Goal: Check status

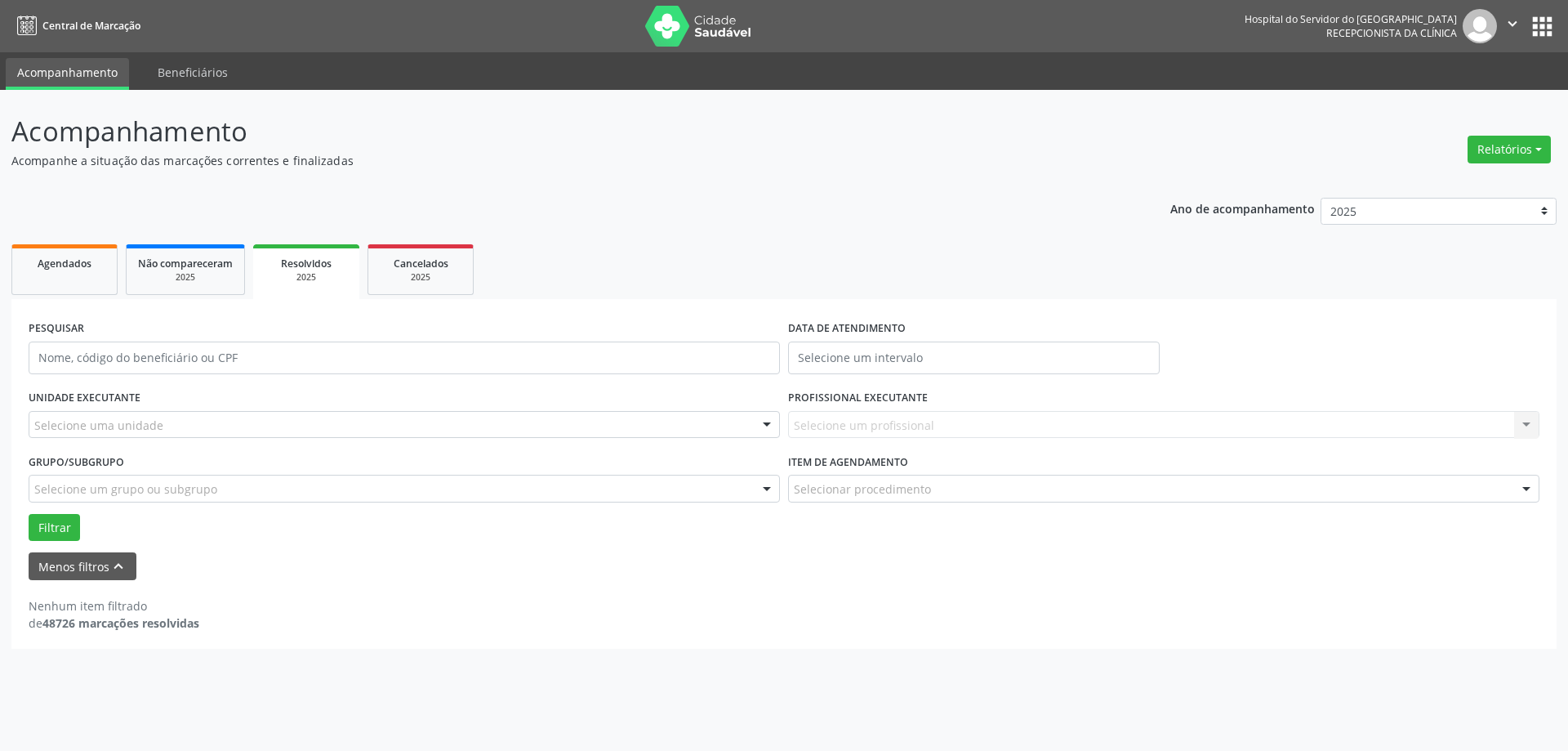
select select "7"
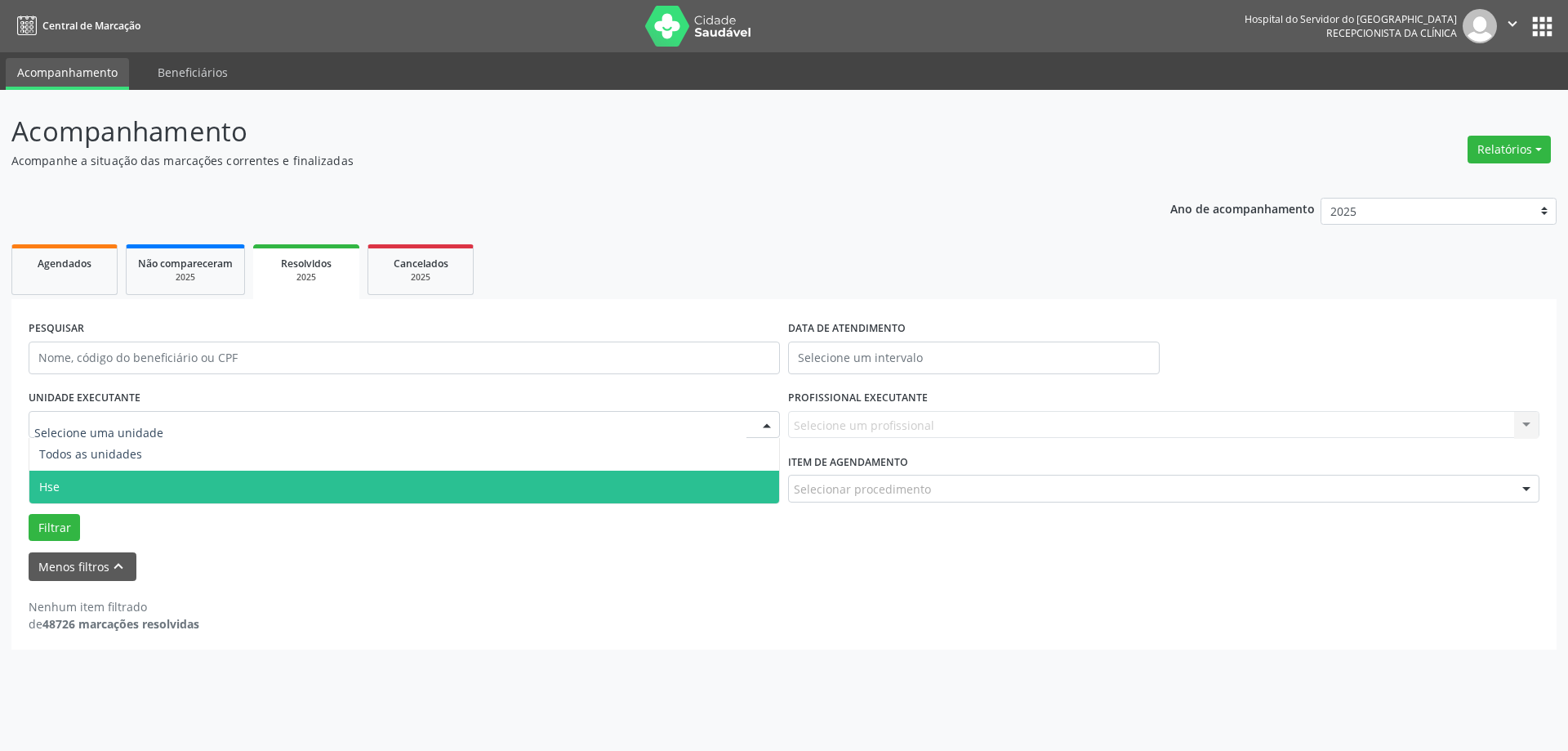
click at [156, 478] on span "Hse" at bounding box center [405, 487] width 750 height 33
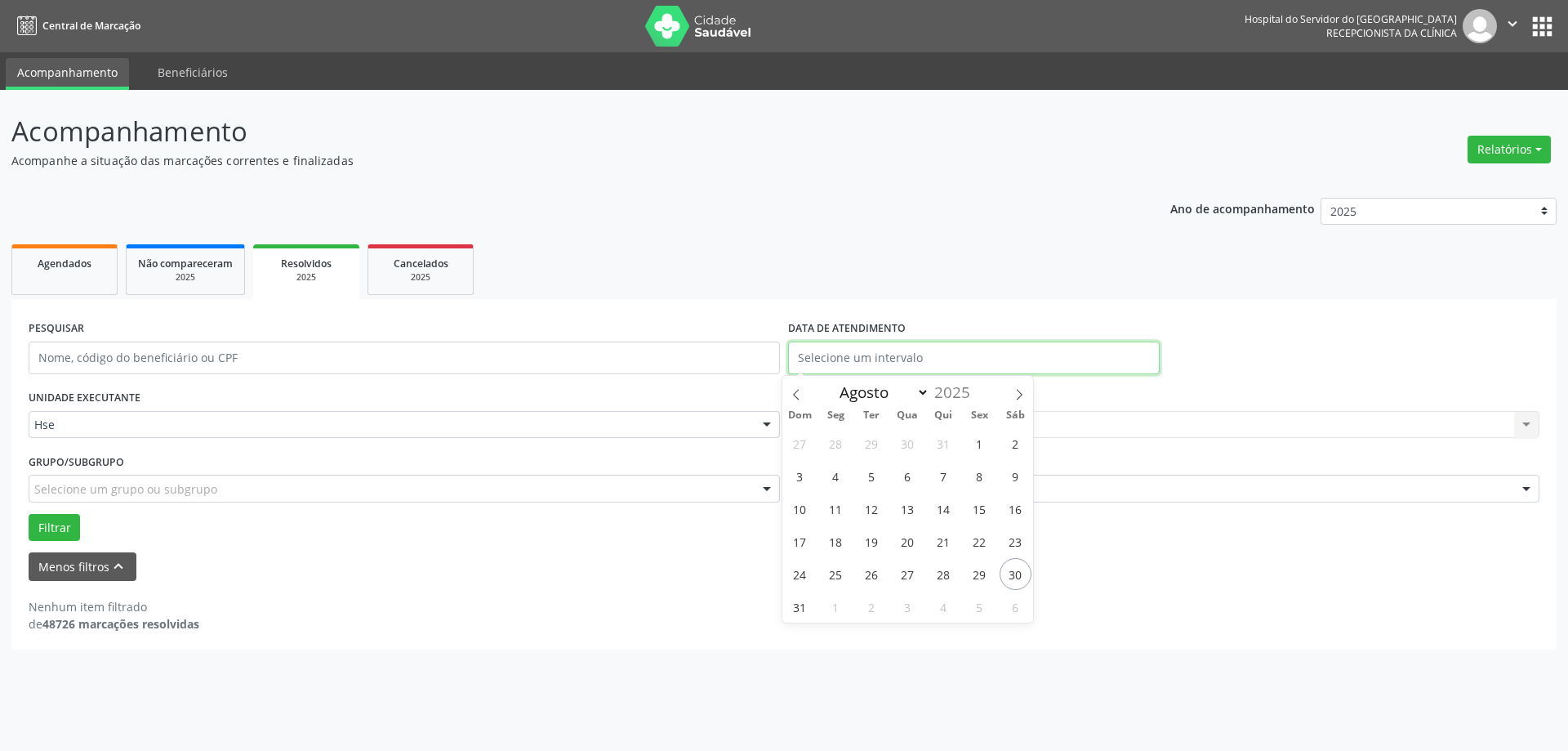
click at [915, 357] on input "text" at bounding box center [973, 358] width 372 height 33
click at [1007, 565] on span "30" at bounding box center [1016, 574] width 32 height 32
type input "[DATE]"
click at [1007, 566] on span "30" at bounding box center [1016, 574] width 32 height 32
click at [848, 436] on div "Carregando... Nenhum resultado encontrado para: " " Não há nenhuma opção para s…" at bounding box center [1163, 425] width 751 height 28
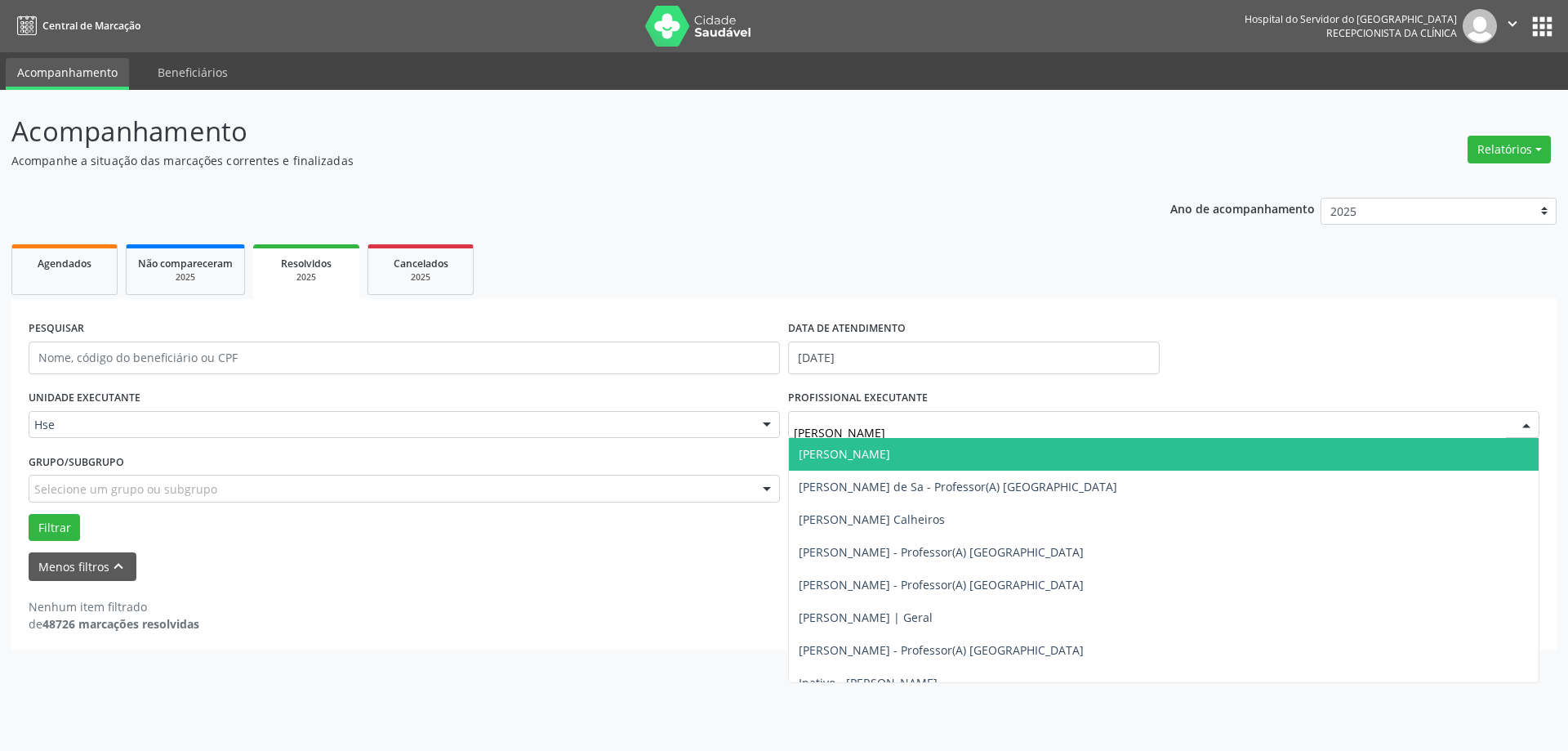
type input "DANIE"
click at [851, 456] on span "[PERSON_NAME]" at bounding box center [844, 454] width 92 height 16
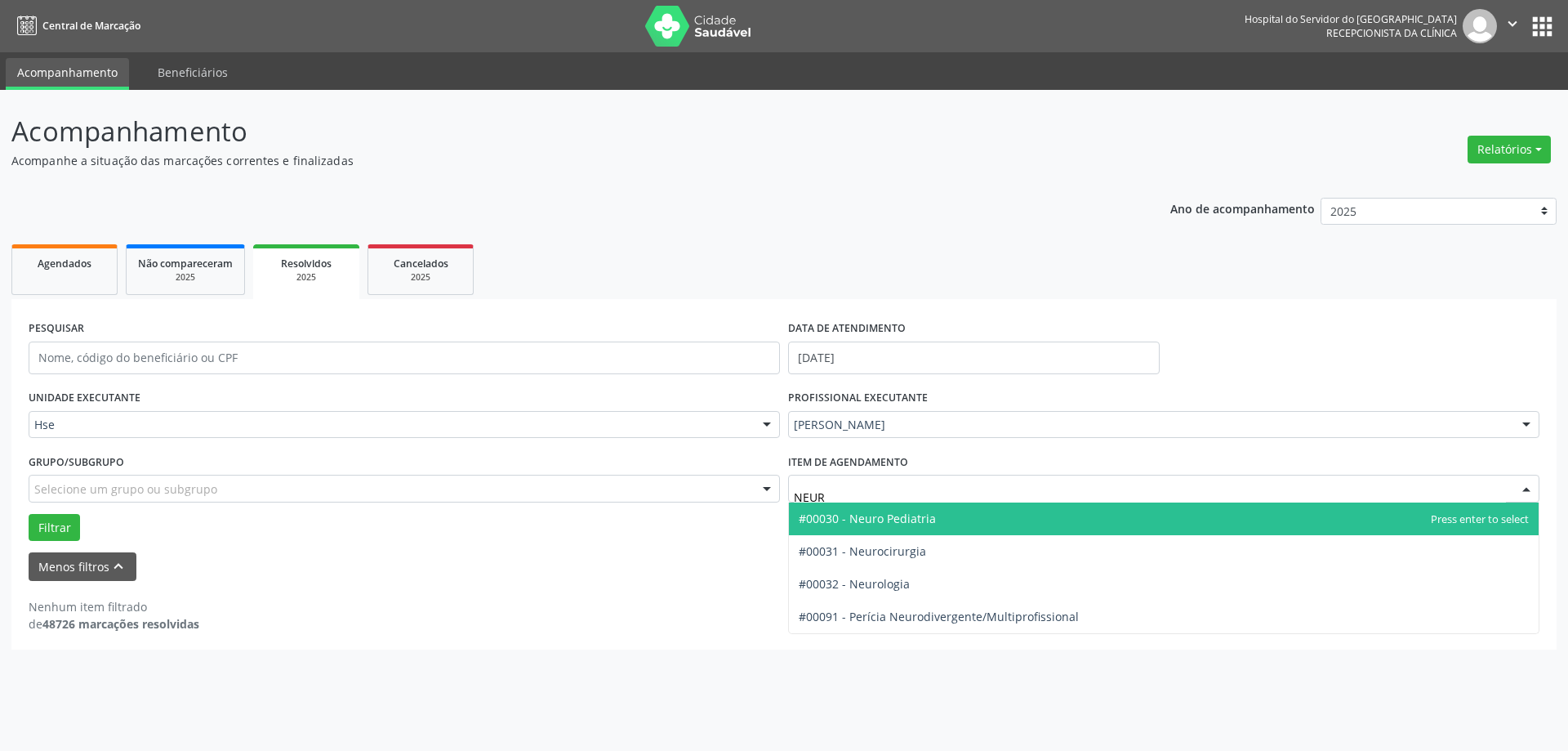
type input "NEURO"
click at [851, 523] on span "#00030 - Neuro Pediatria" at bounding box center [867, 518] width 137 height 16
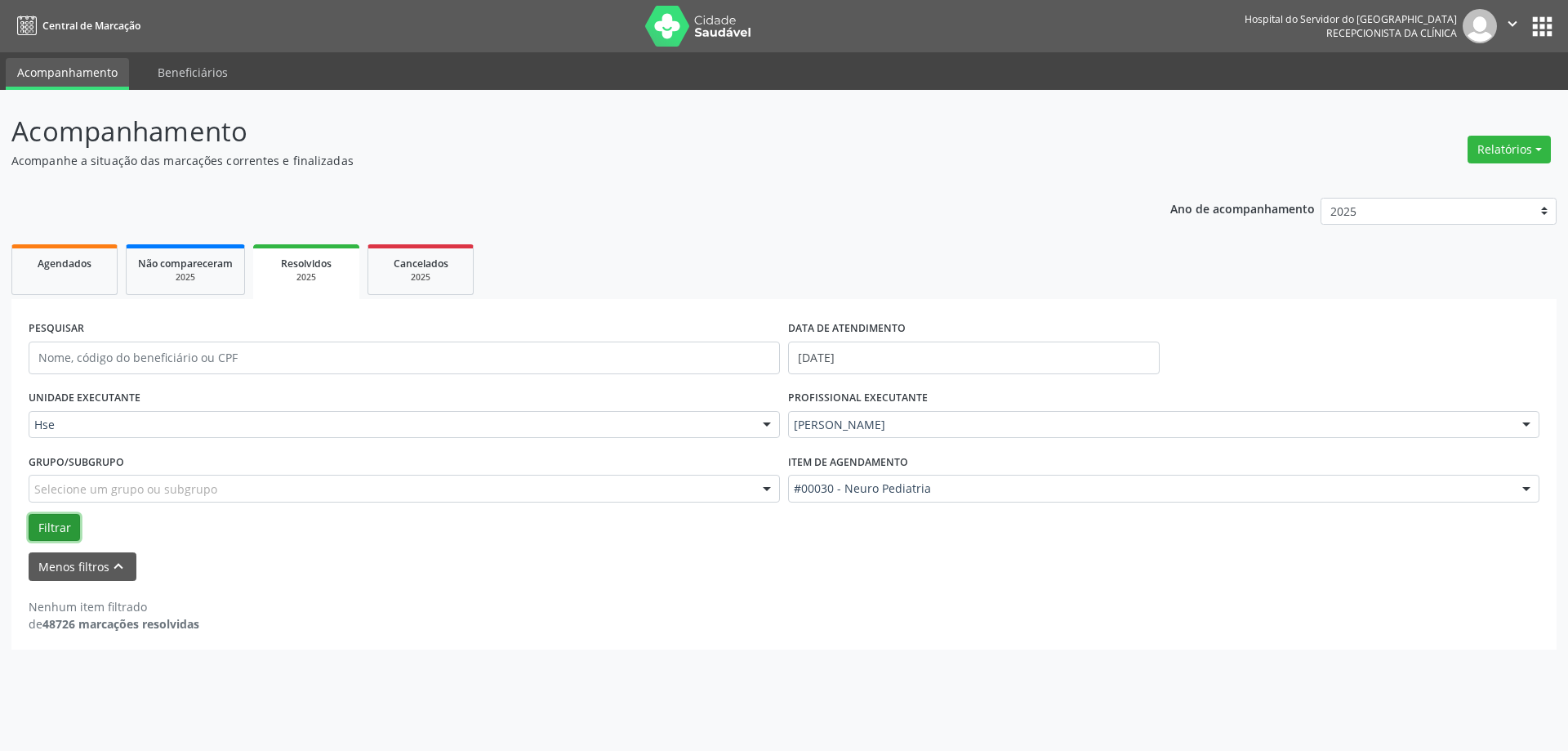
click at [58, 529] on button "Filtrar" at bounding box center [54, 528] width 51 height 28
click at [58, 525] on button "Filtrar" at bounding box center [54, 528] width 51 height 28
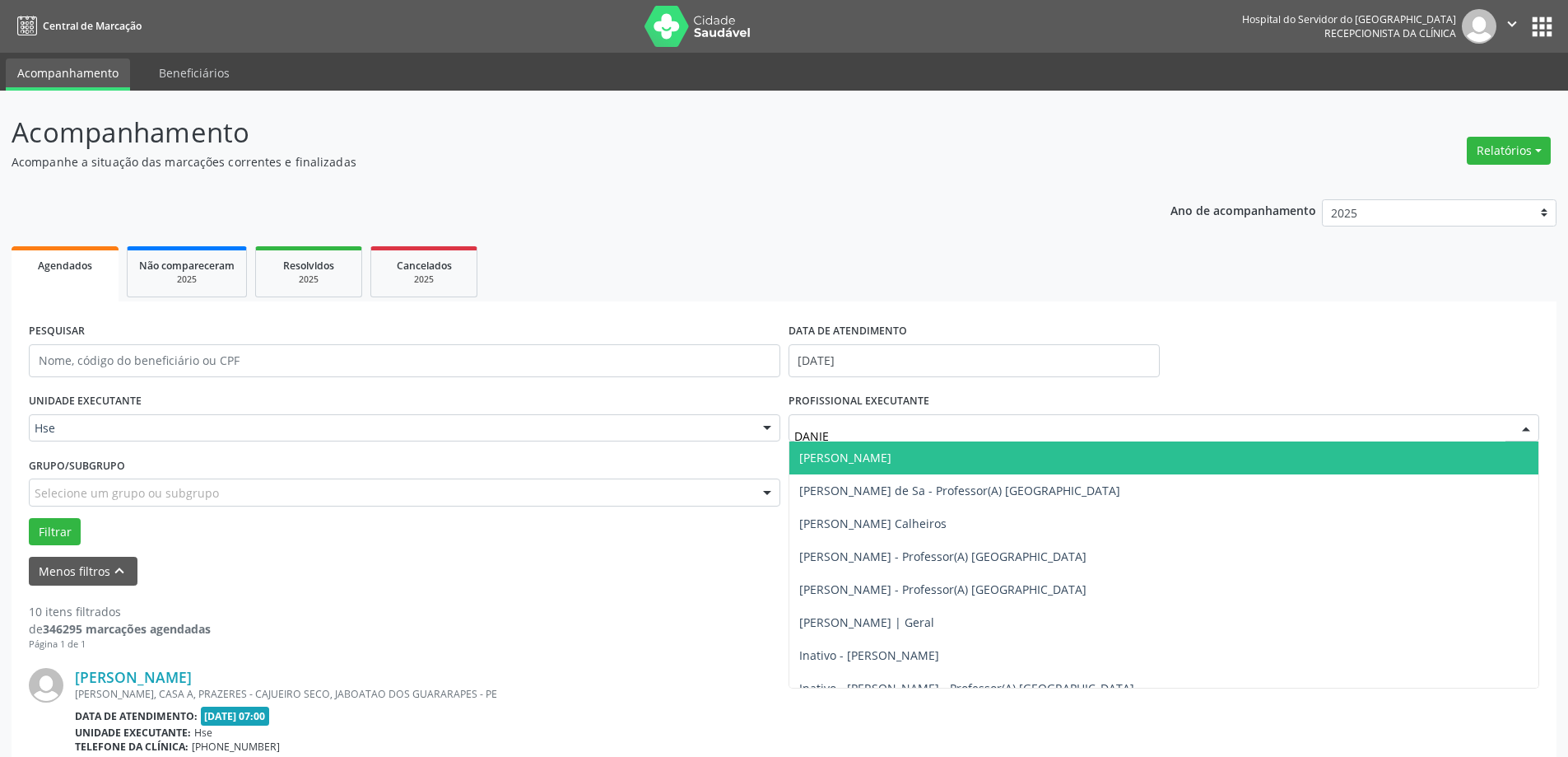
type input "[PERSON_NAME]"
click at [859, 461] on span "[PERSON_NAME]" at bounding box center [845, 457] width 92 height 16
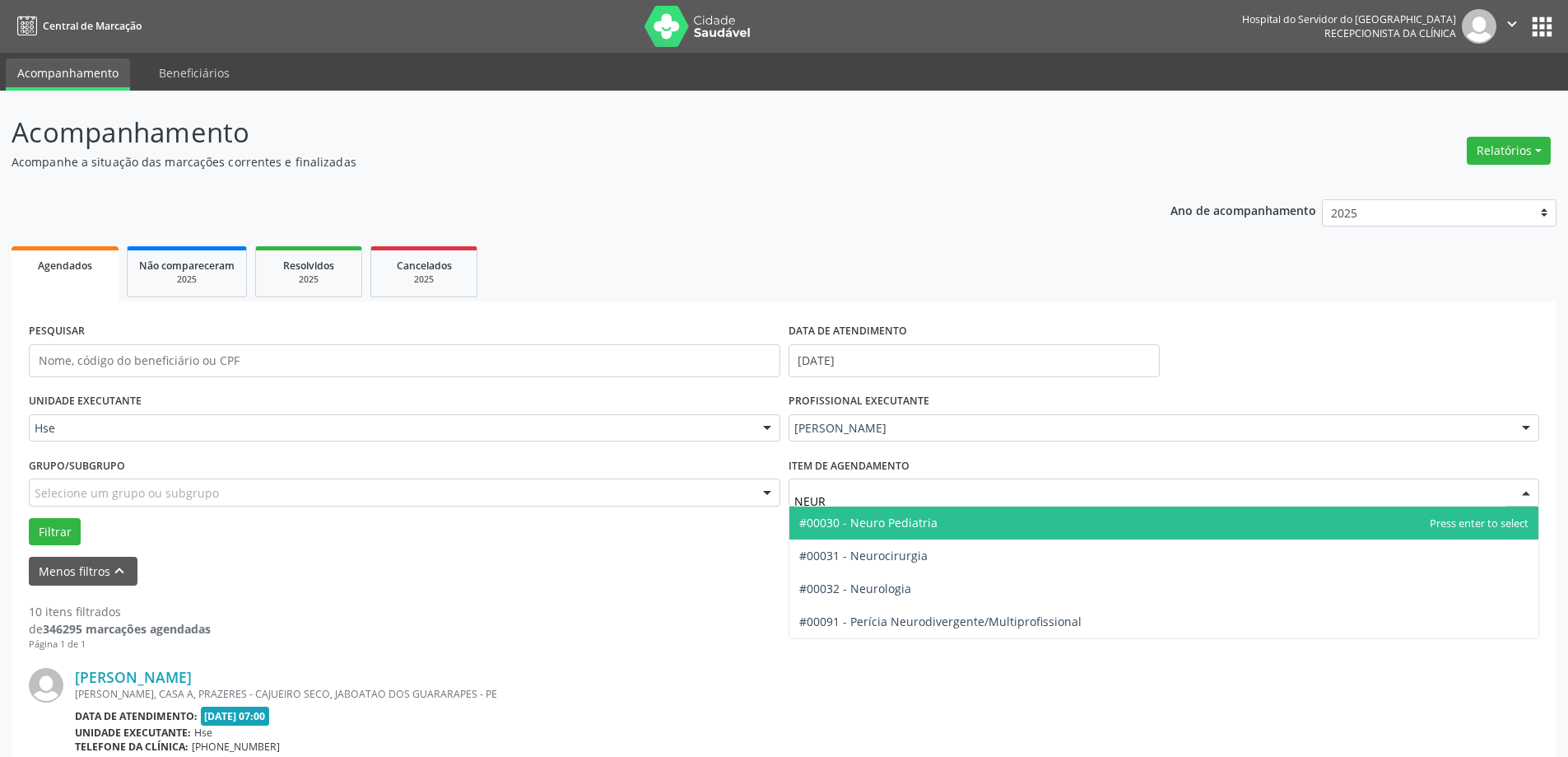
type input "NEURO"
click at [867, 525] on span "#00030 - Neuro Pediatria" at bounding box center [868, 522] width 138 height 16
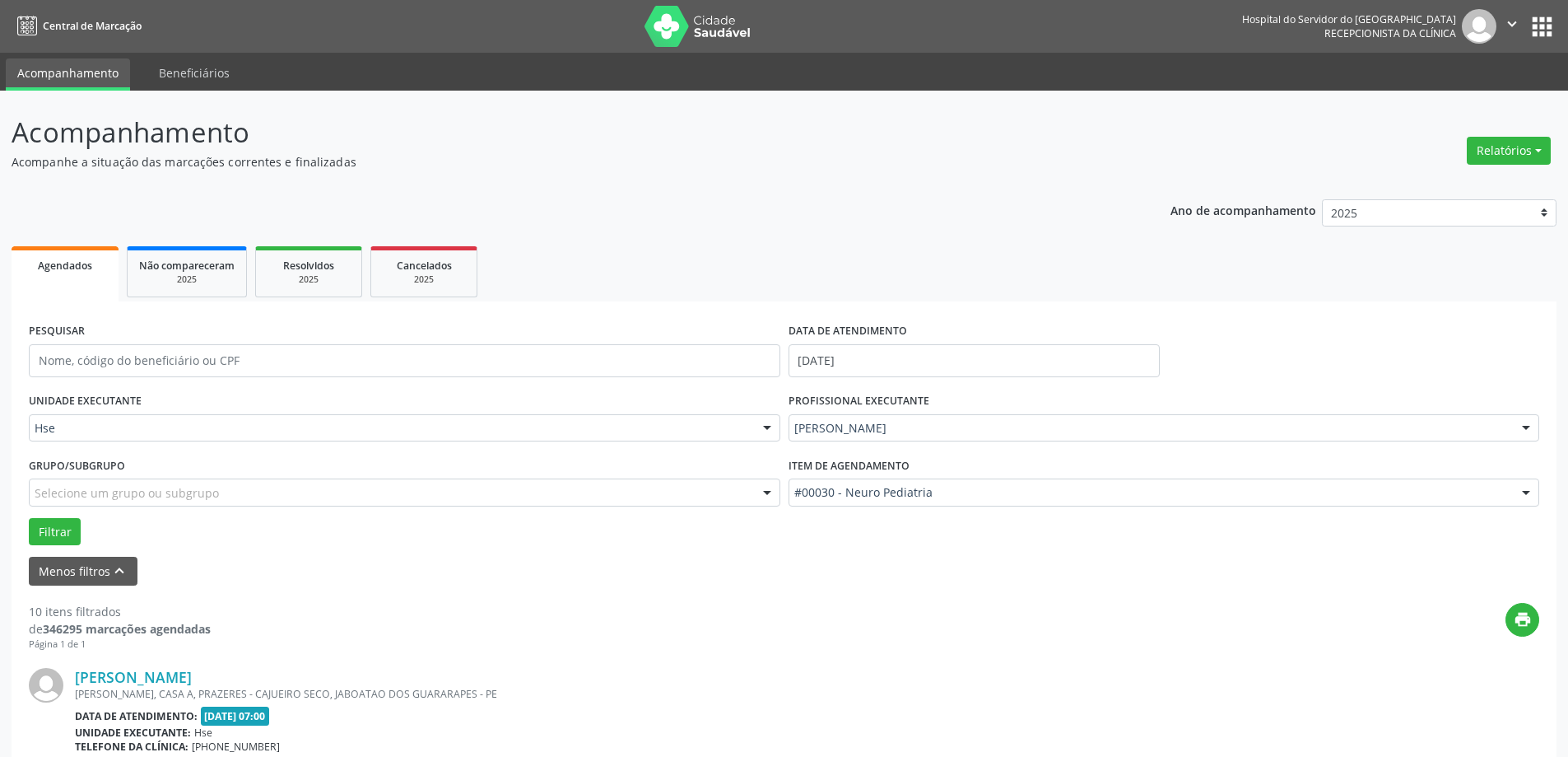
drag, startPoint x: 1519, startPoint y: 144, endPoint x: 1496, endPoint y: 165, distance: 31.1
click at [1518, 145] on button "Relatórios" at bounding box center [1509, 151] width 84 height 28
click at [1470, 182] on link "Agendamentos" at bounding box center [1463, 187] width 177 height 23
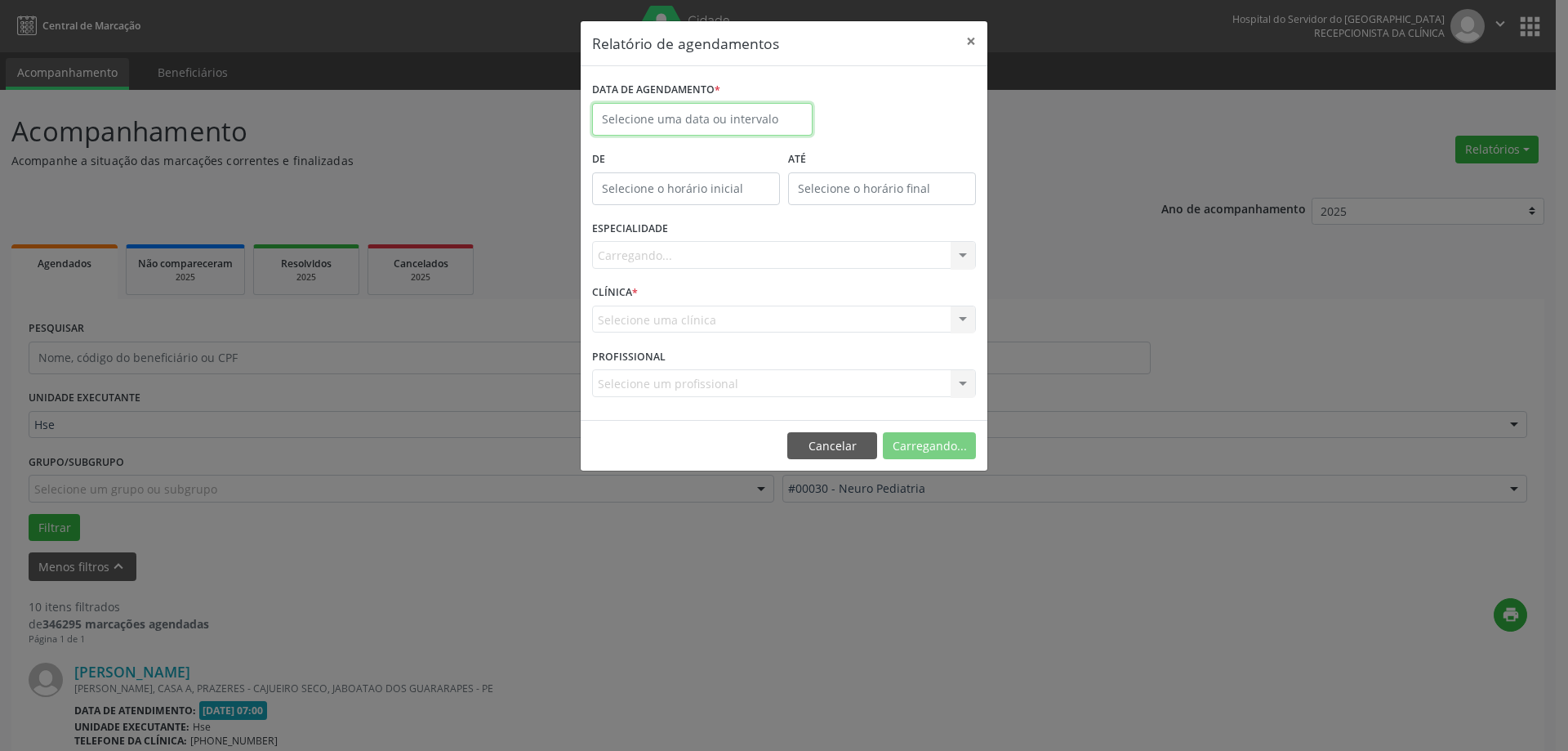
click at [649, 112] on input "text" at bounding box center [702, 120] width 220 height 33
click at [829, 171] on span "Sáb" at bounding box center [826, 176] width 36 height 11
click at [830, 160] on icon at bounding box center [830, 156] width 12 height 12
select select "8"
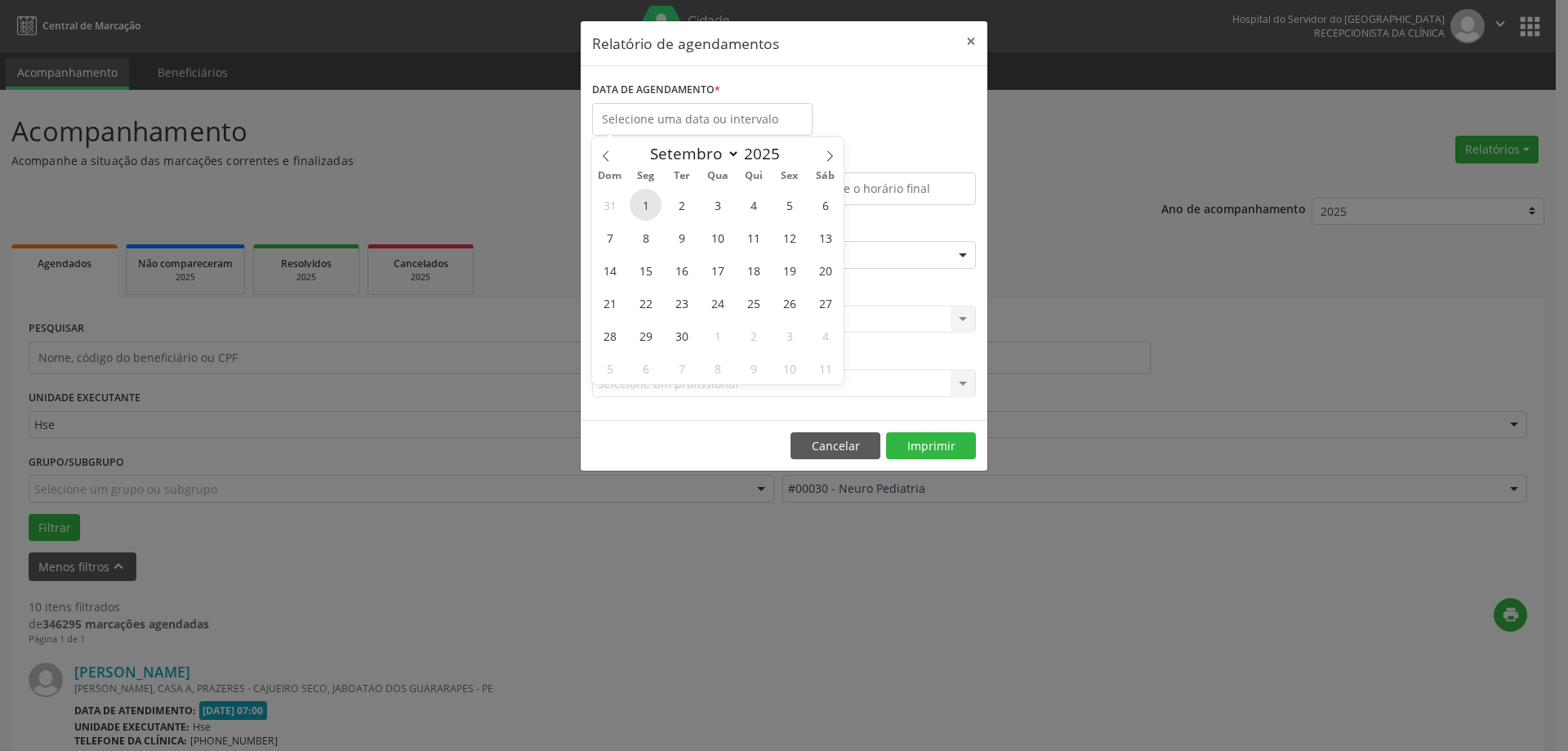
click at [632, 200] on span "1" at bounding box center [646, 204] width 32 height 32
type input "[DATE]"
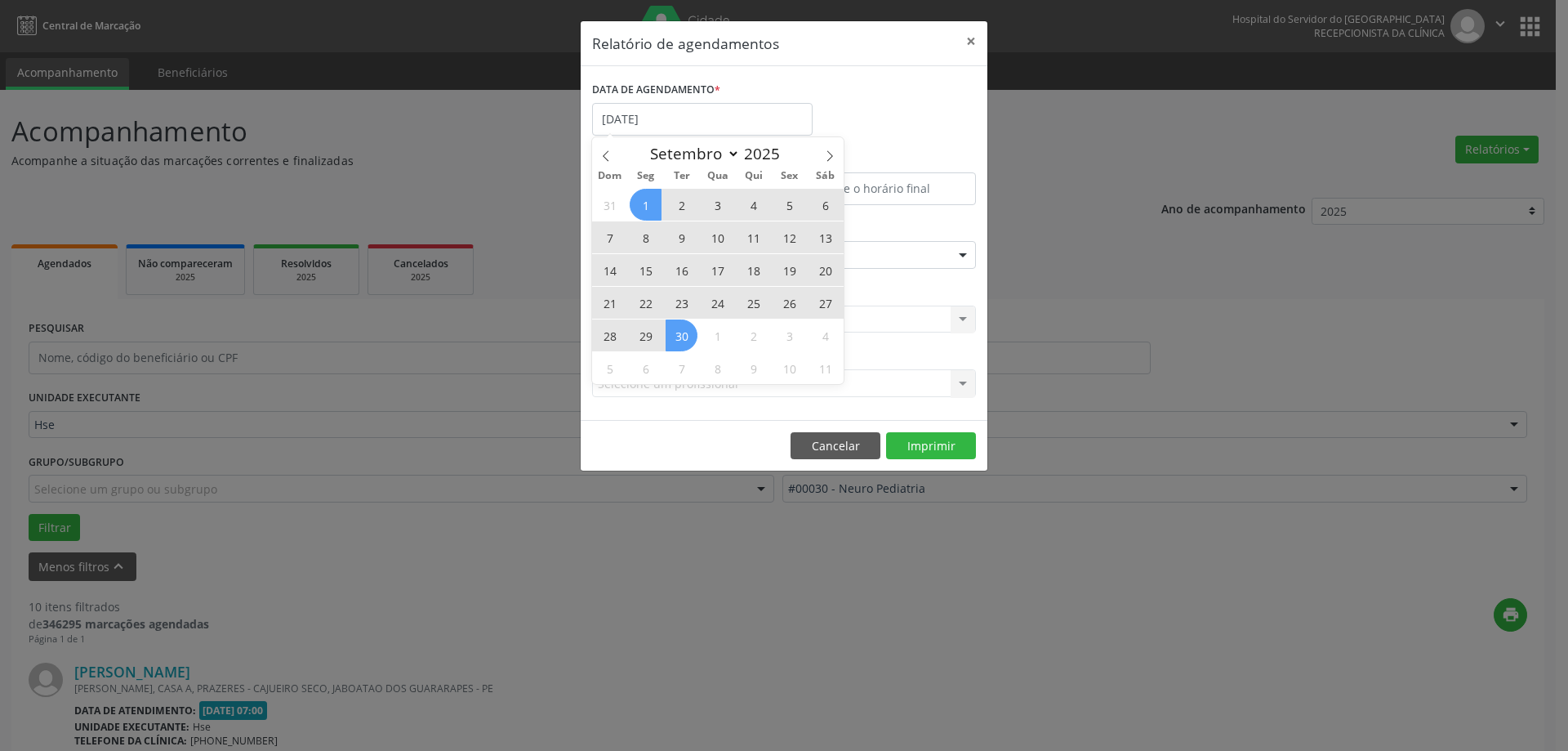
click at [682, 328] on span "30" at bounding box center [681, 335] width 32 height 32
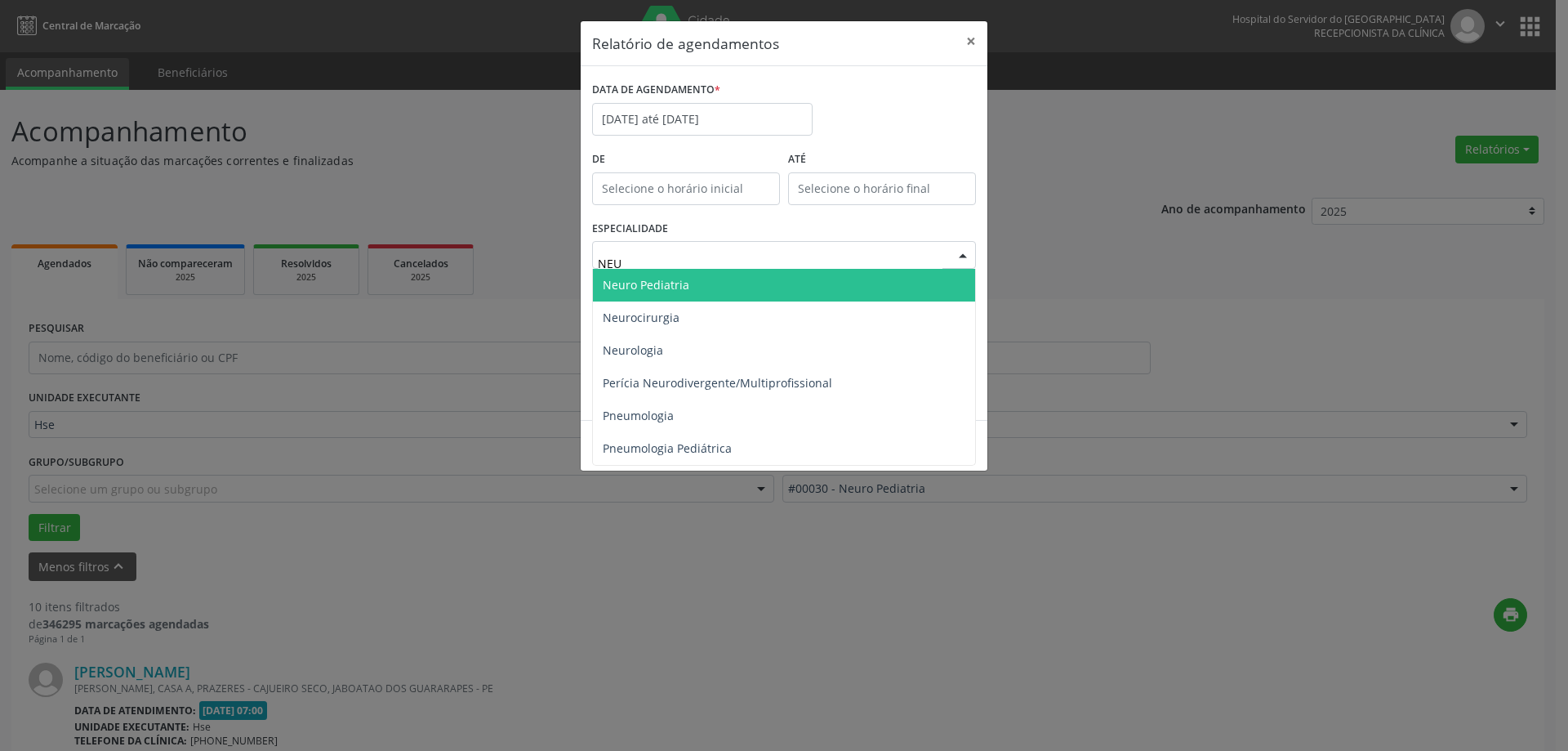
type input "NEUR"
click at [750, 287] on span "Neuro Pediatria" at bounding box center [784, 285] width 382 height 33
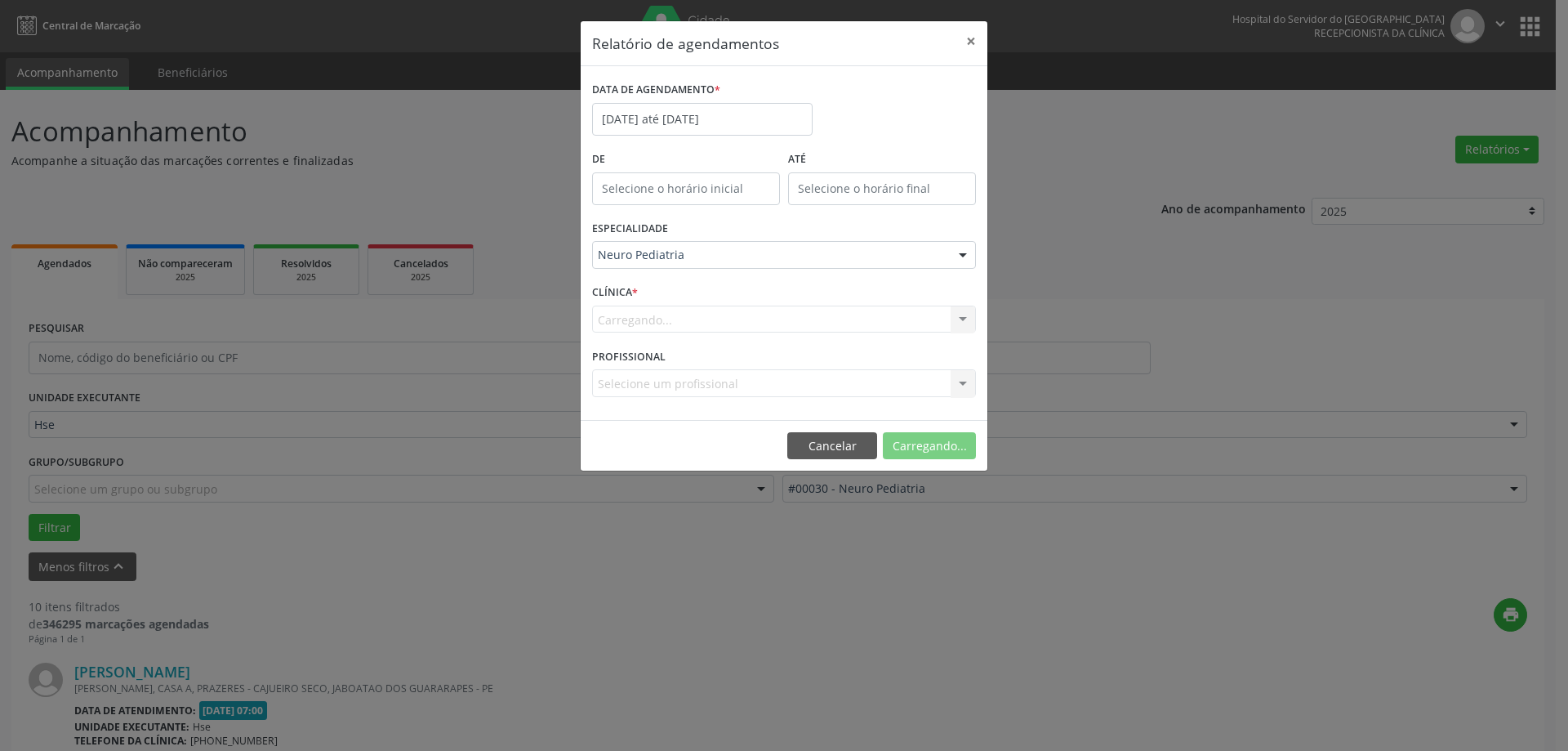
click at [733, 316] on div "Carregando... Nenhum resultado encontrado para: " " Não há nenhuma opção para s…" at bounding box center [784, 320] width 384 height 28
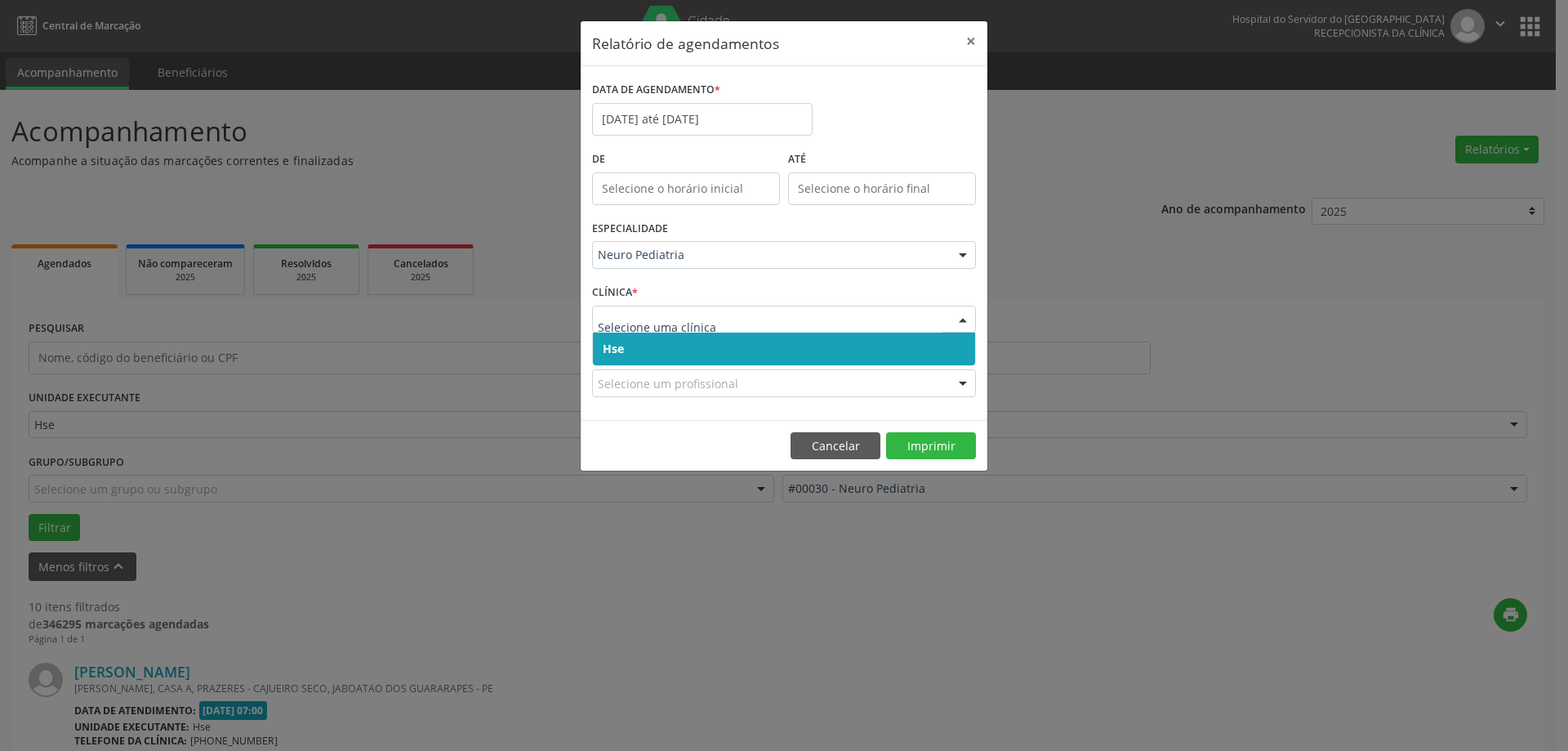
click at [718, 340] on span "Hse" at bounding box center [784, 349] width 382 height 33
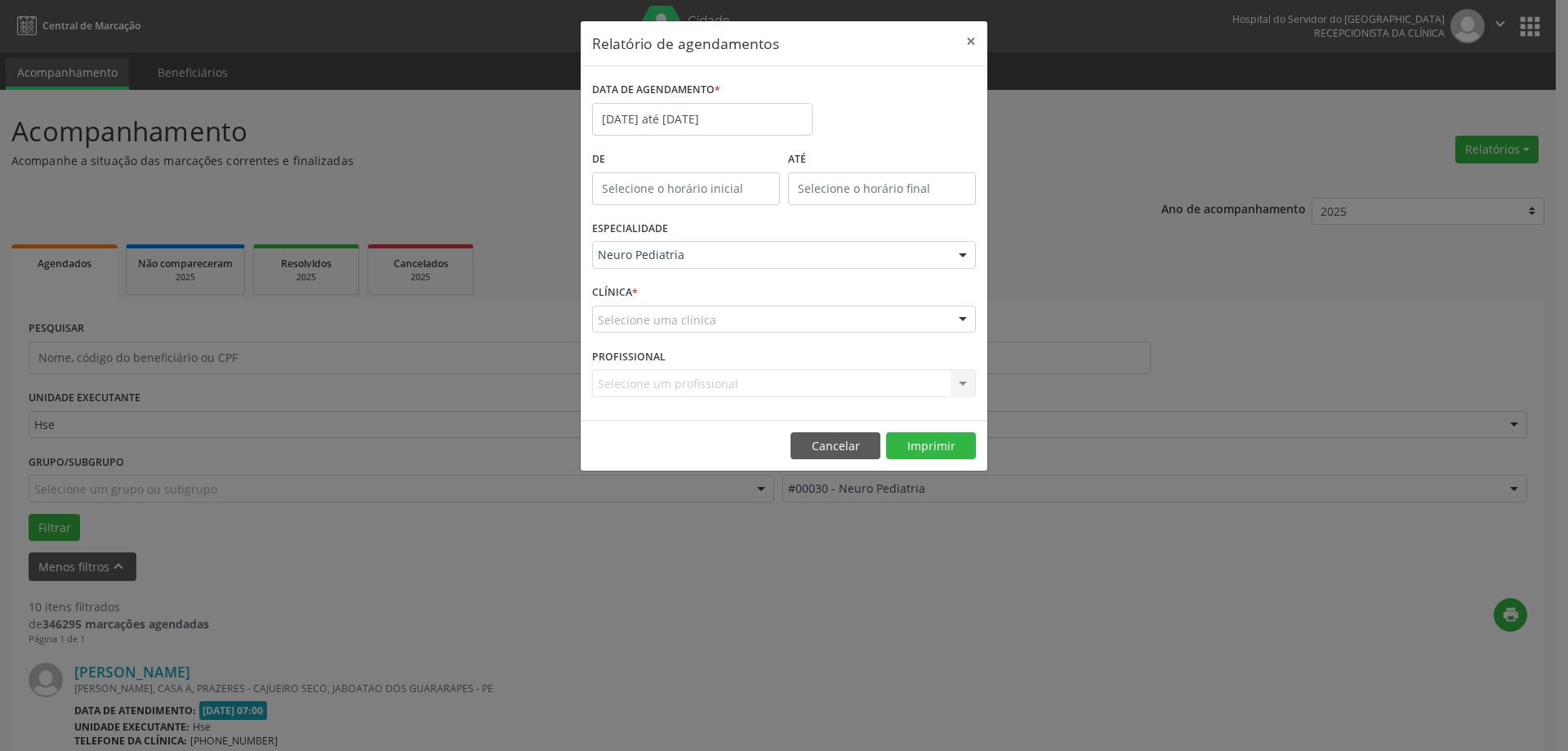
click at [732, 316] on div "Selecione uma clínica" at bounding box center [784, 320] width 384 height 28
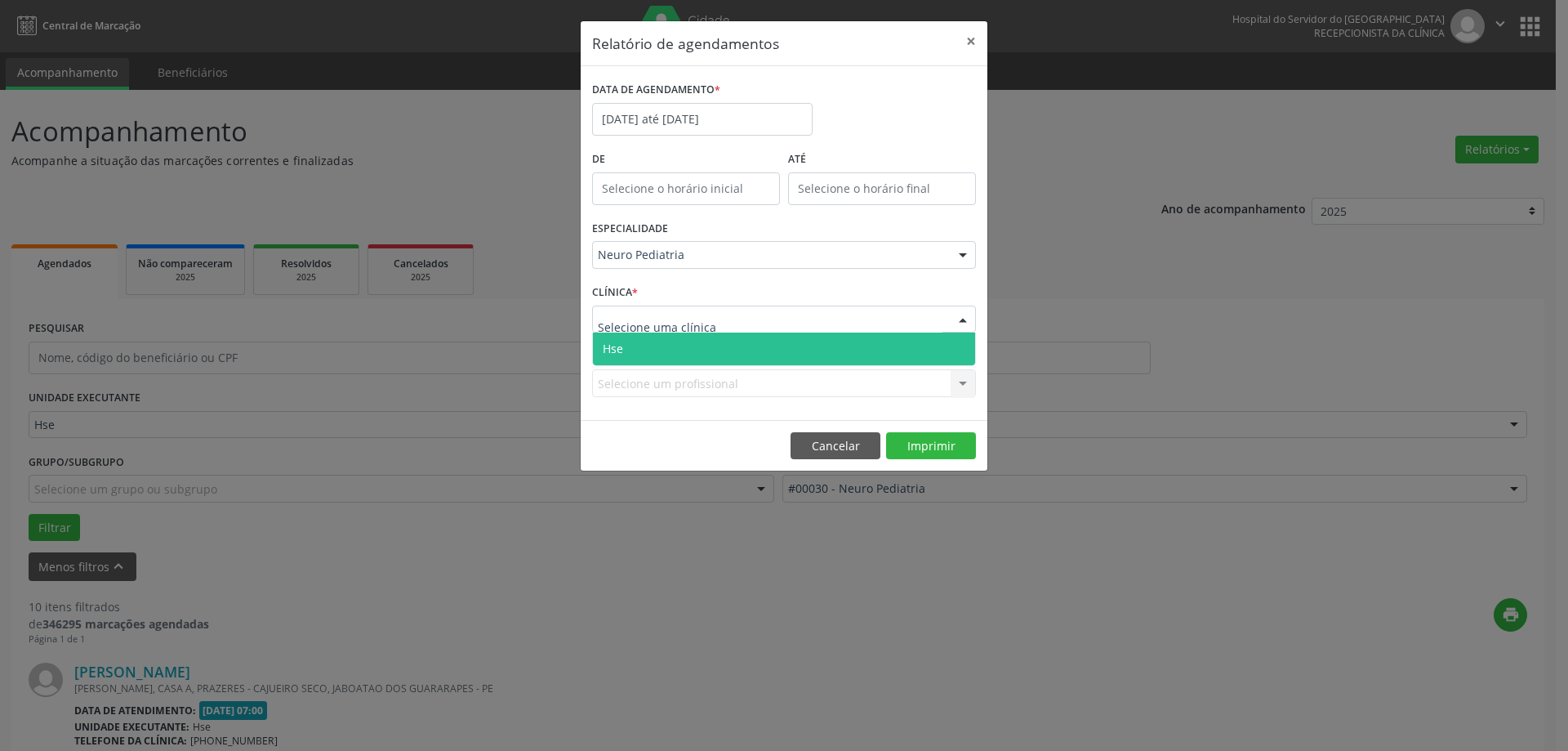
click at [727, 343] on span "Hse" at bounding box center [784, 349] width 382 height 33
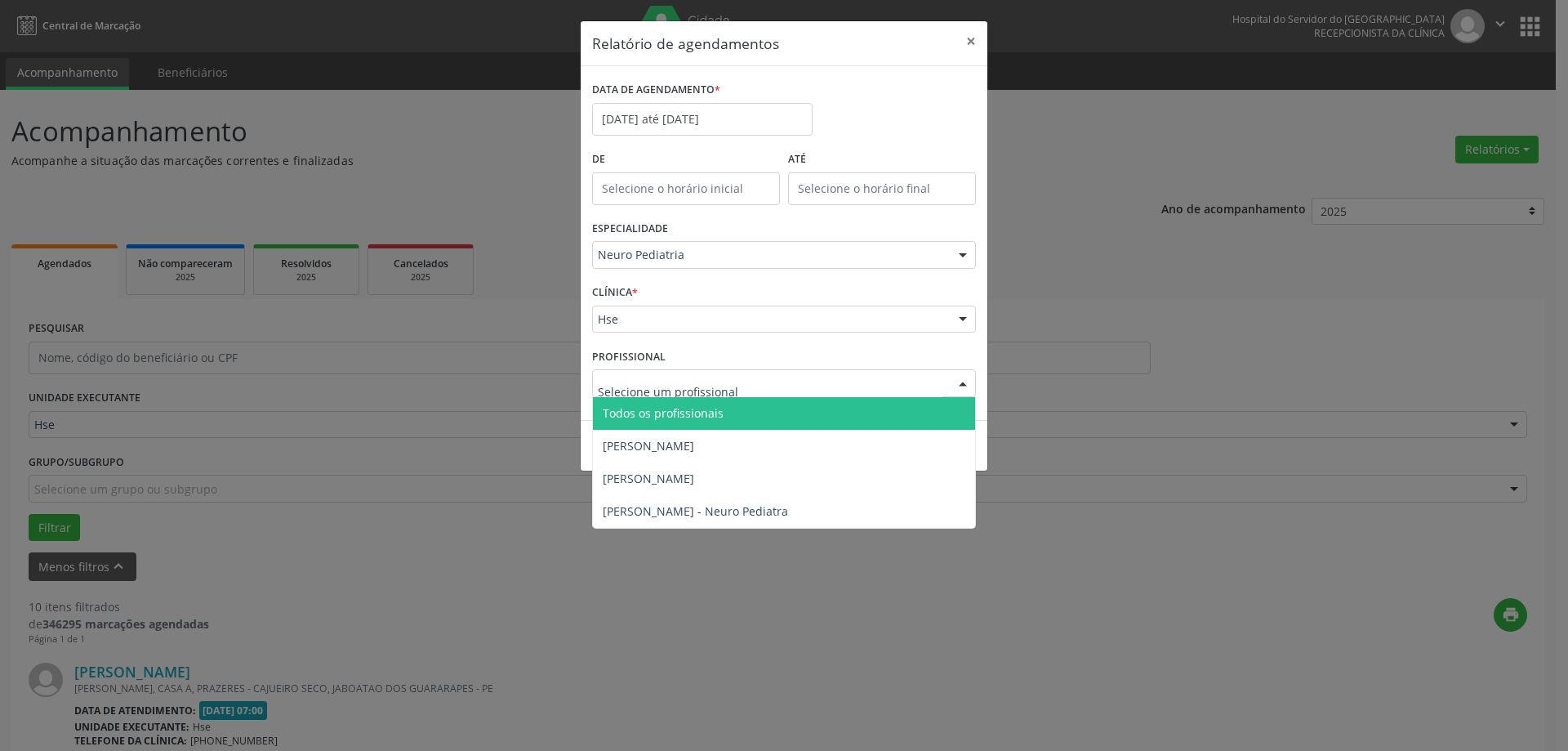
click at [746, 389] on div at bounding box center [784, 383] width 384 height 28
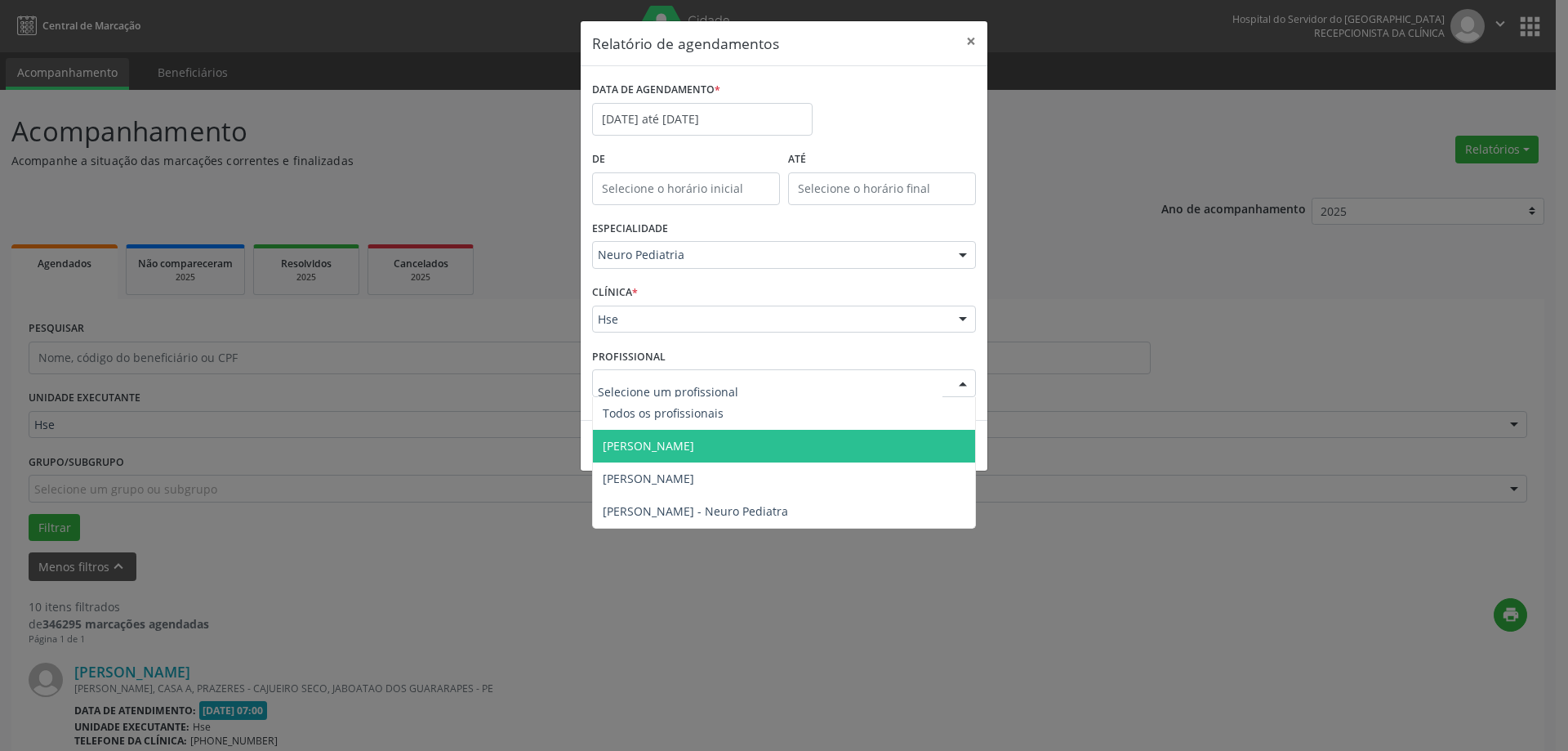
click at [735, 439] on span "[PERSON_NAME]" at bounding box center [784, 446] width 382 height 33
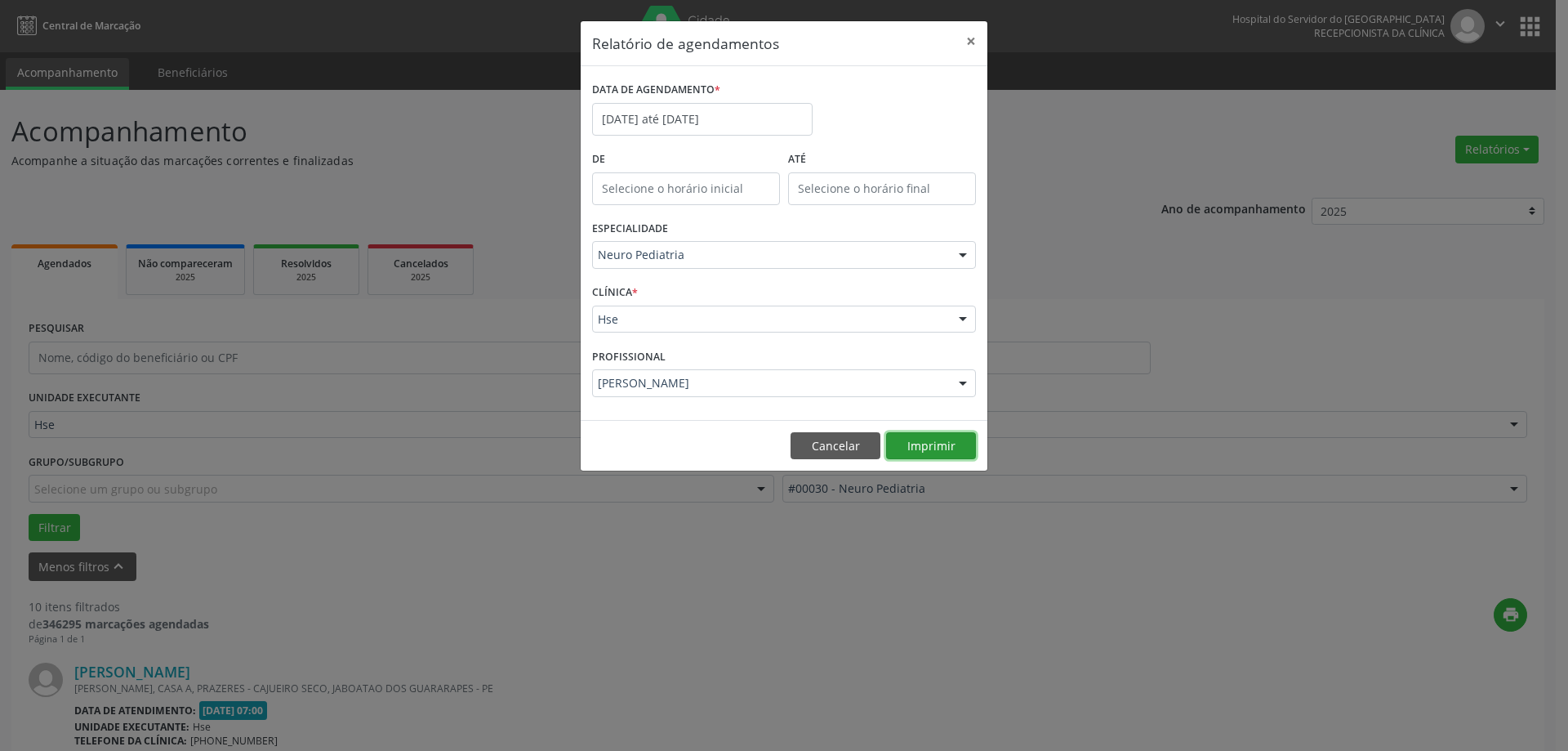
click at [915, 433] on button "Imprimir" at bounding box center [931, 446] width 90 height 28
click at [974, 43] on button "×" at bounding box center [971, 41] width 33 height 40
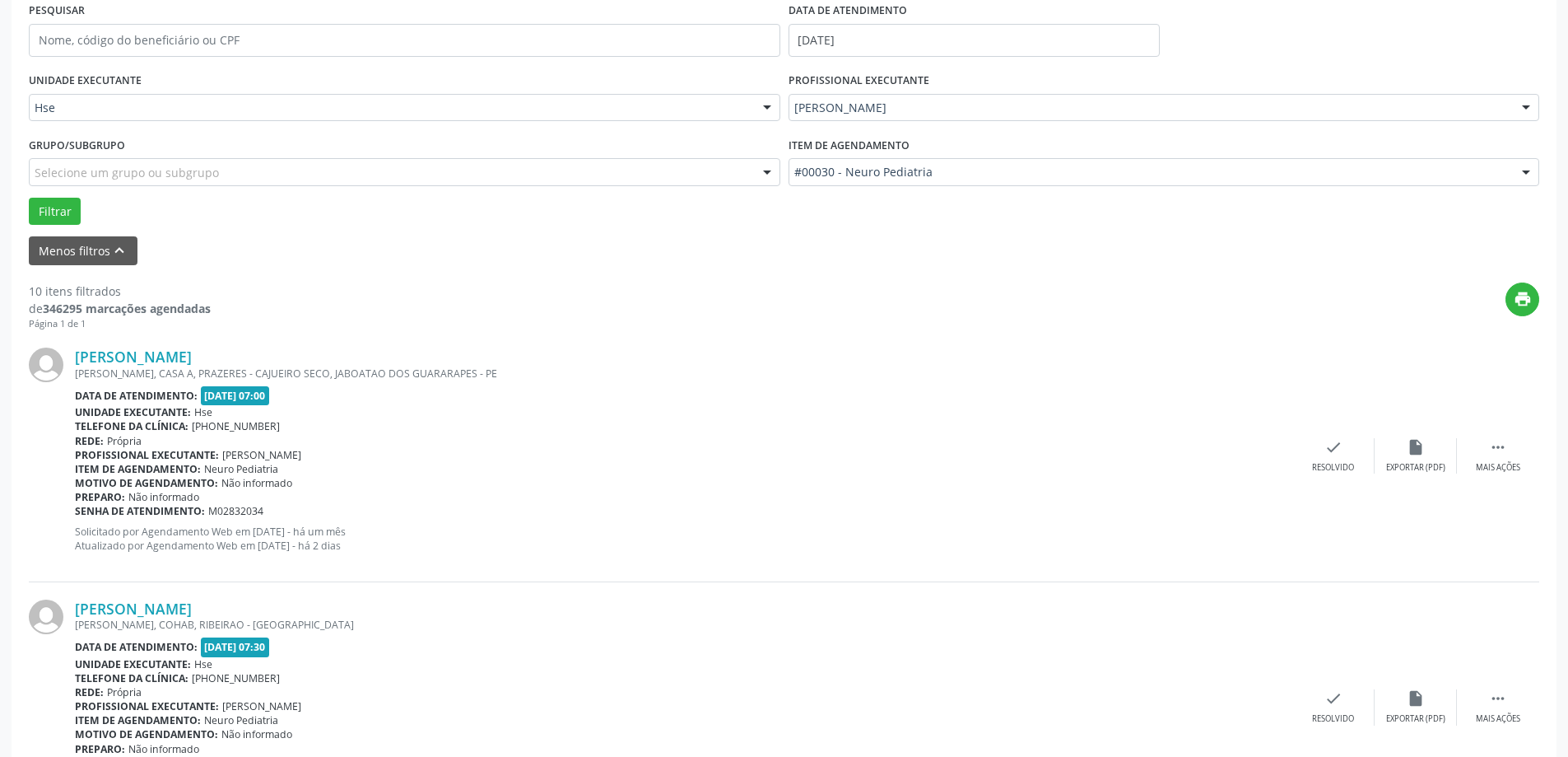
scroll to position [330, 0]
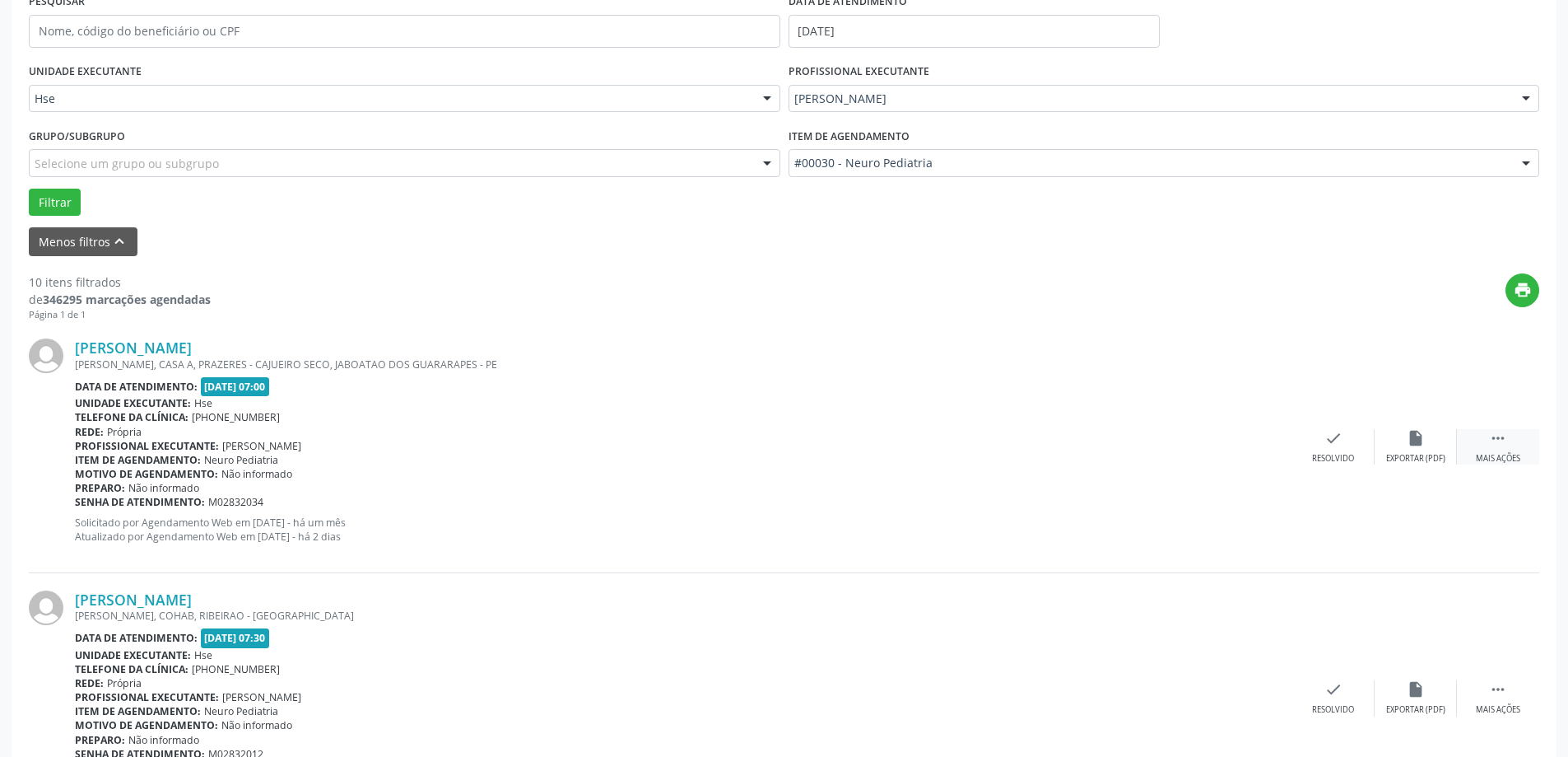
click at [1497, 442] on icon "" at bounding box center [1498, 438] width 18 height 18
click at [1427, 448] on div "alarm_off Não compareceu" at bounding box center [1416, 446] width 82 height 36
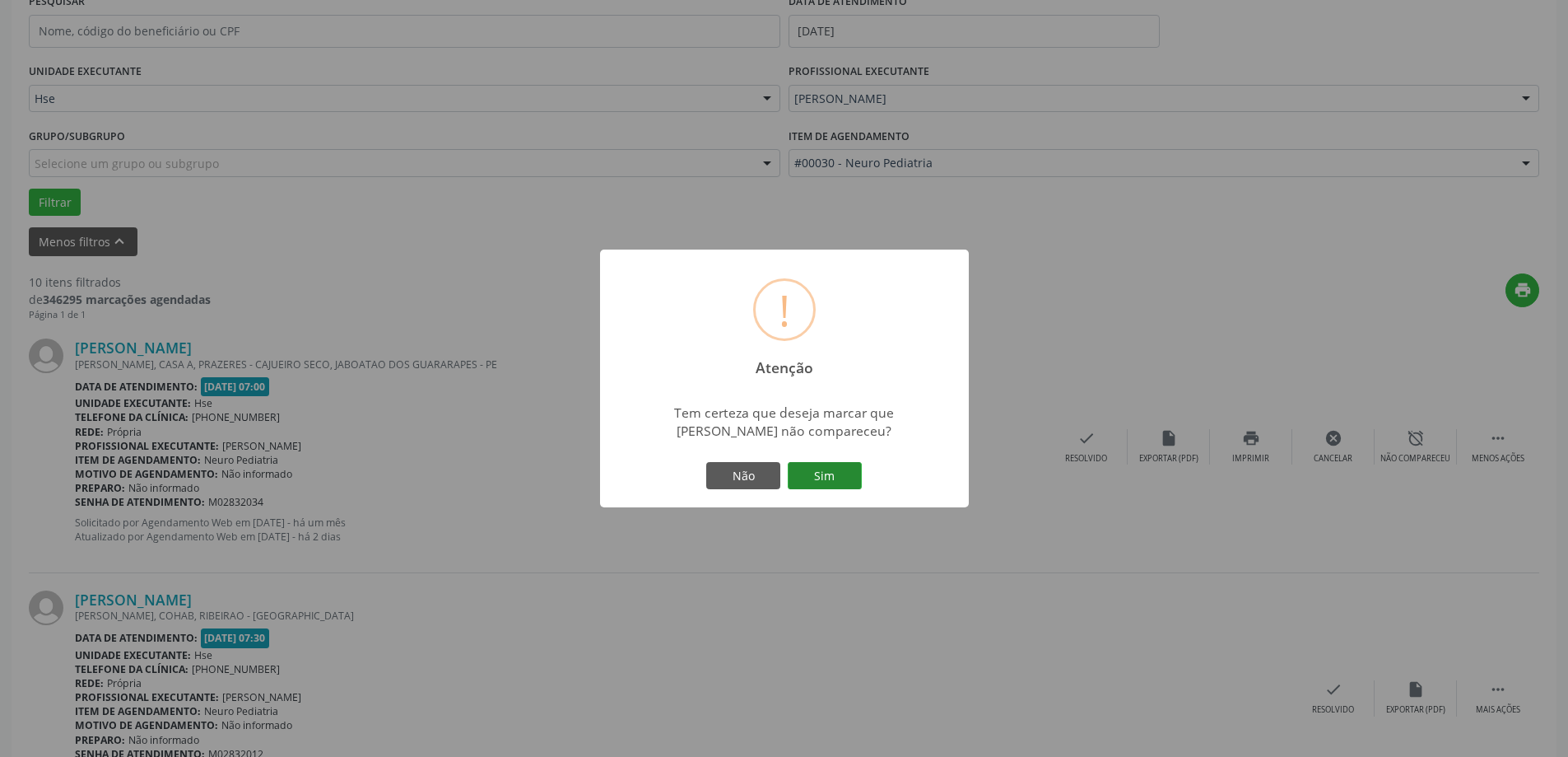
click at [829, 470] on button "Sim" at bounding box center [825, 476] width 74 height 28
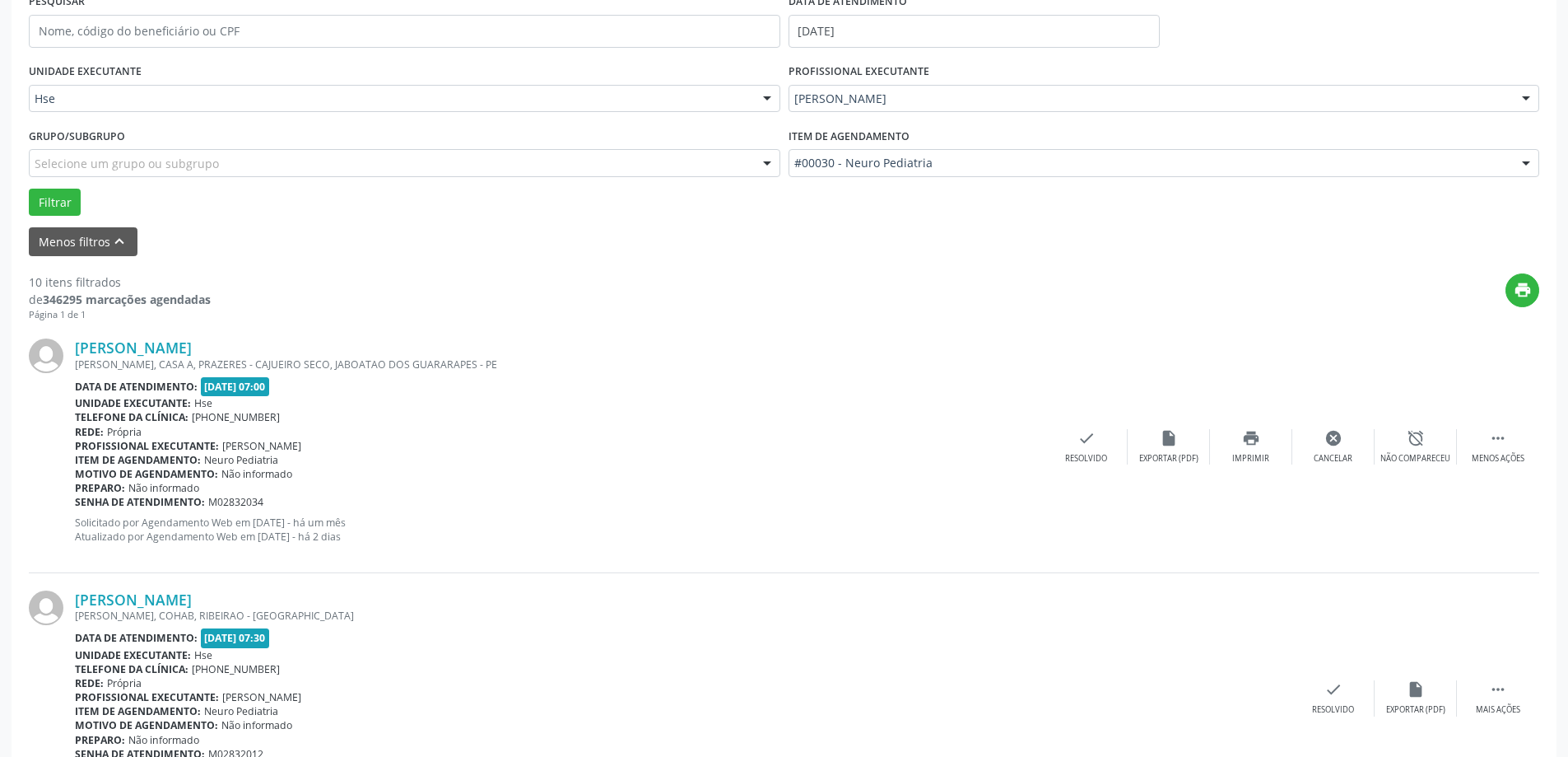
scroll to position [0, 0]
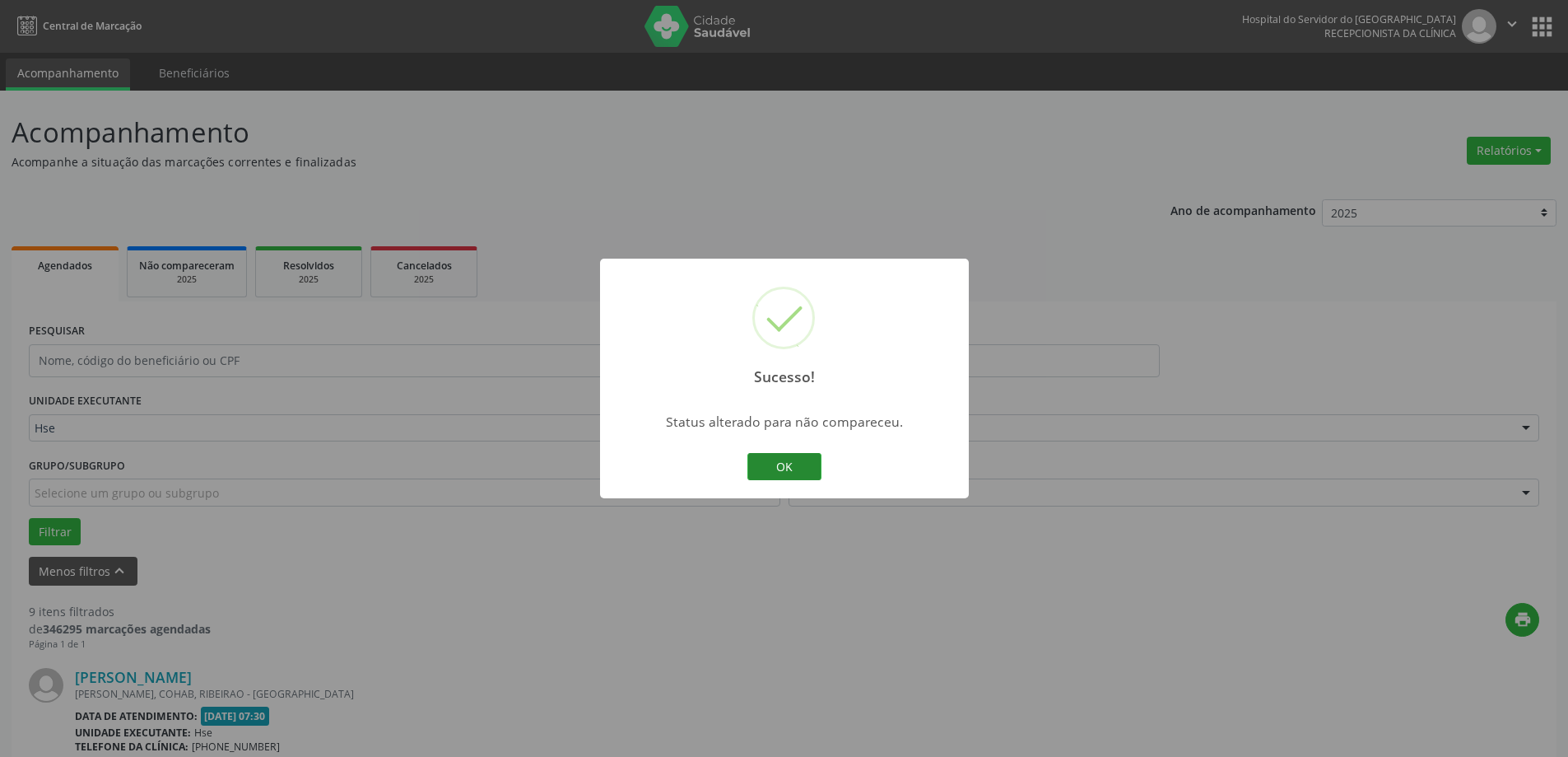
click at [774, 471] on button "OK" at bounding box center [784, 467] width 74 height 28
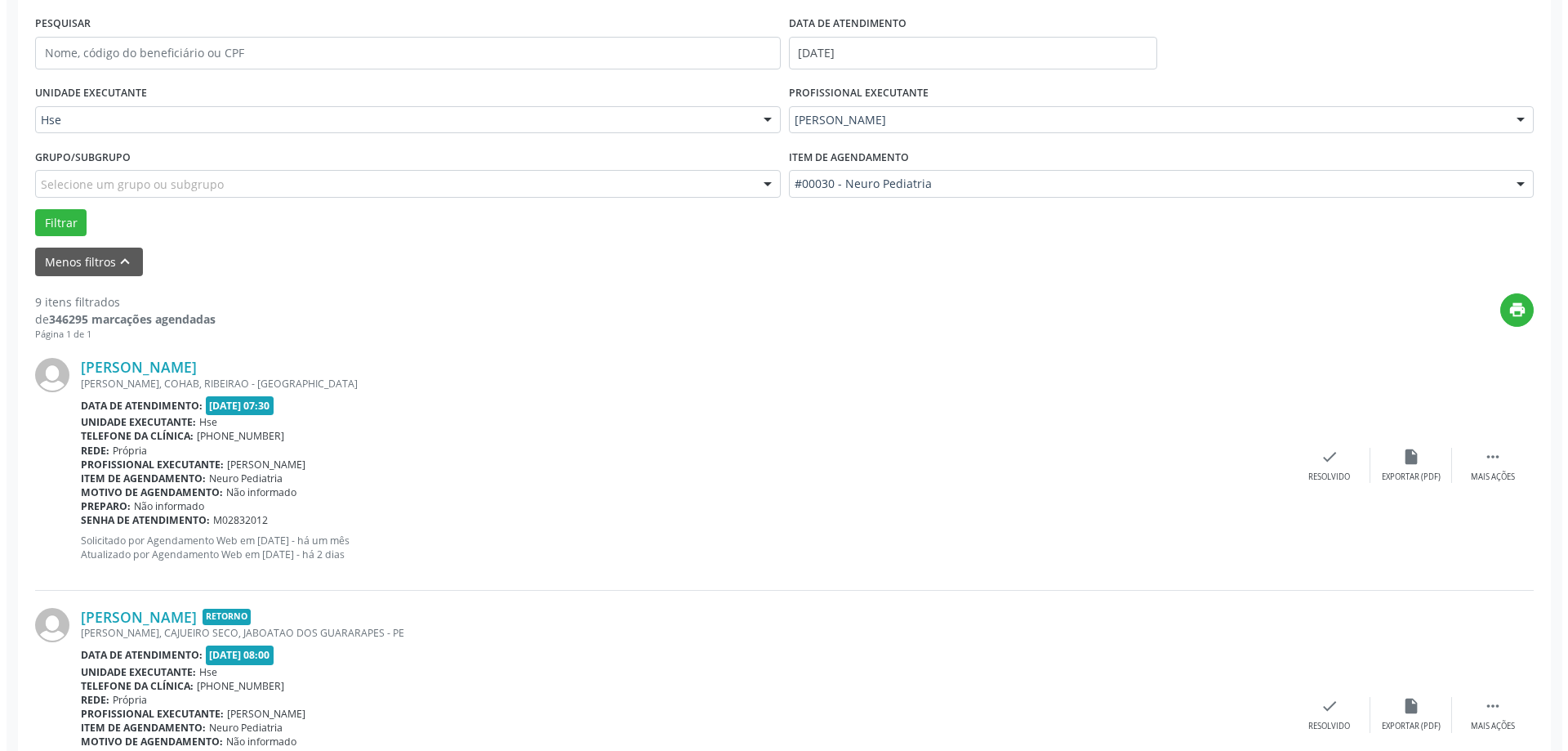
scroll to position [327, 0]
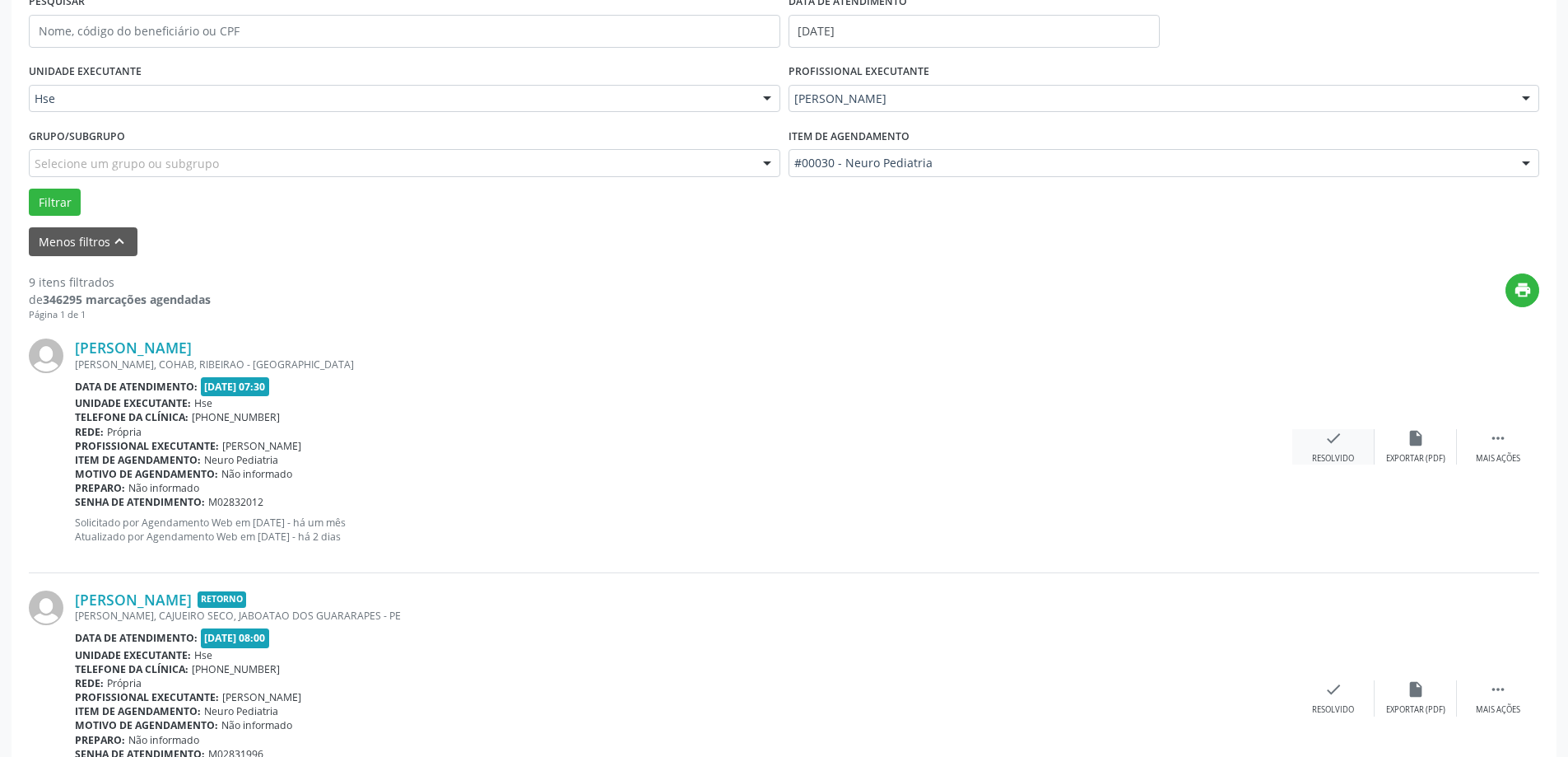
click at [1358, 442] on div "check Resolvido" at bounding box center [1333, 446] width 82 height 36
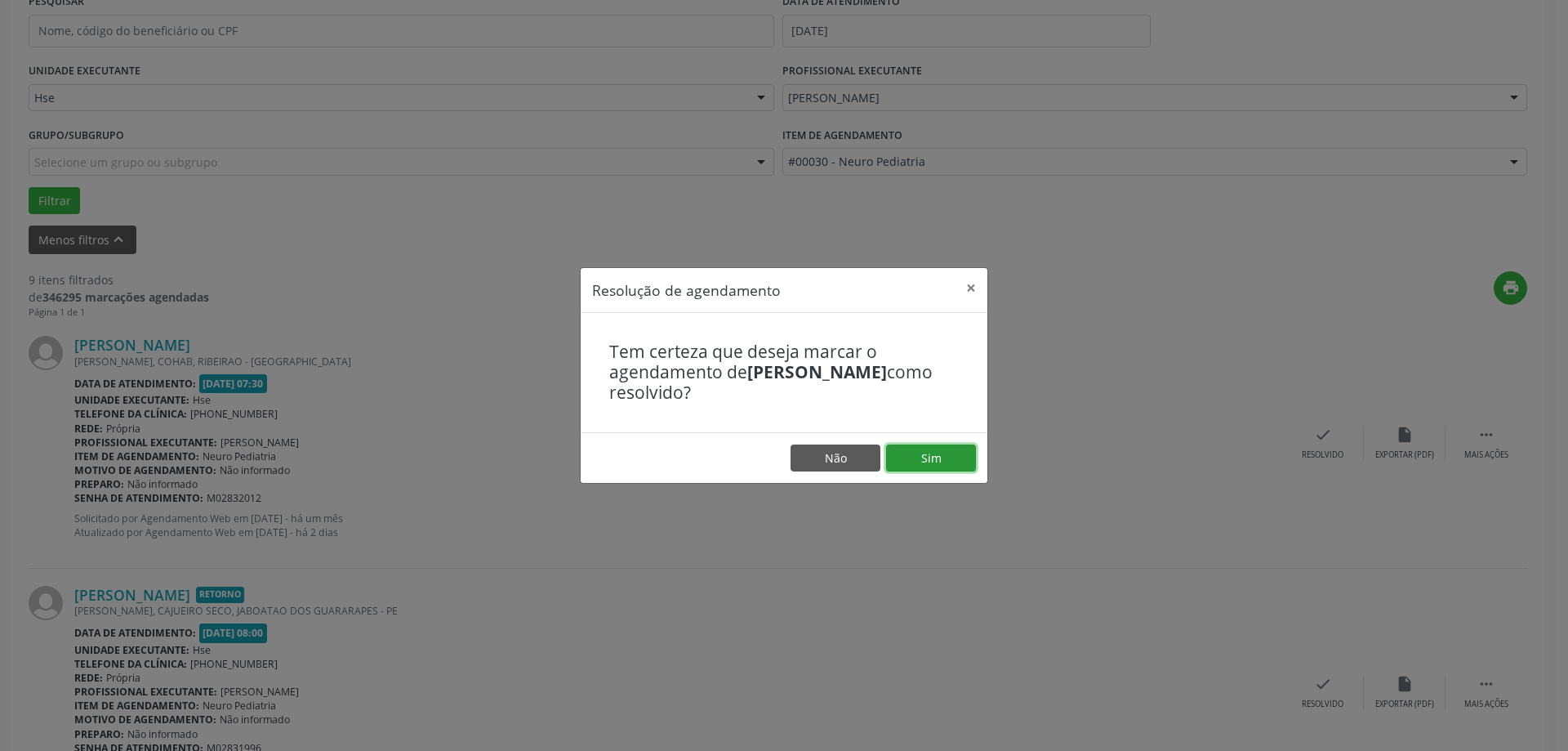
click at [944, 463] on button "Sim" at bounding box center [931, 459] width 90 height 28
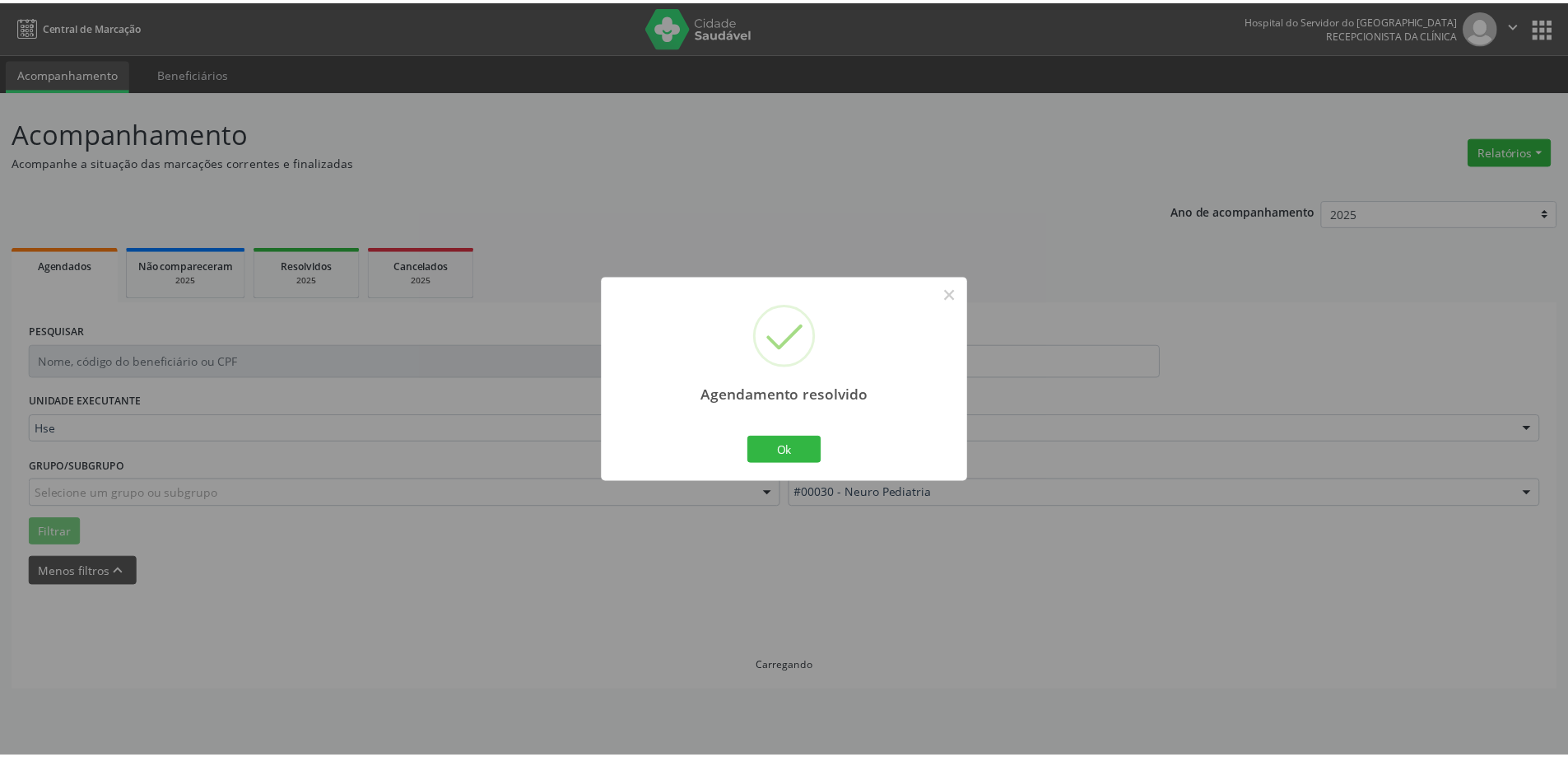
scroll to position [0, 0]
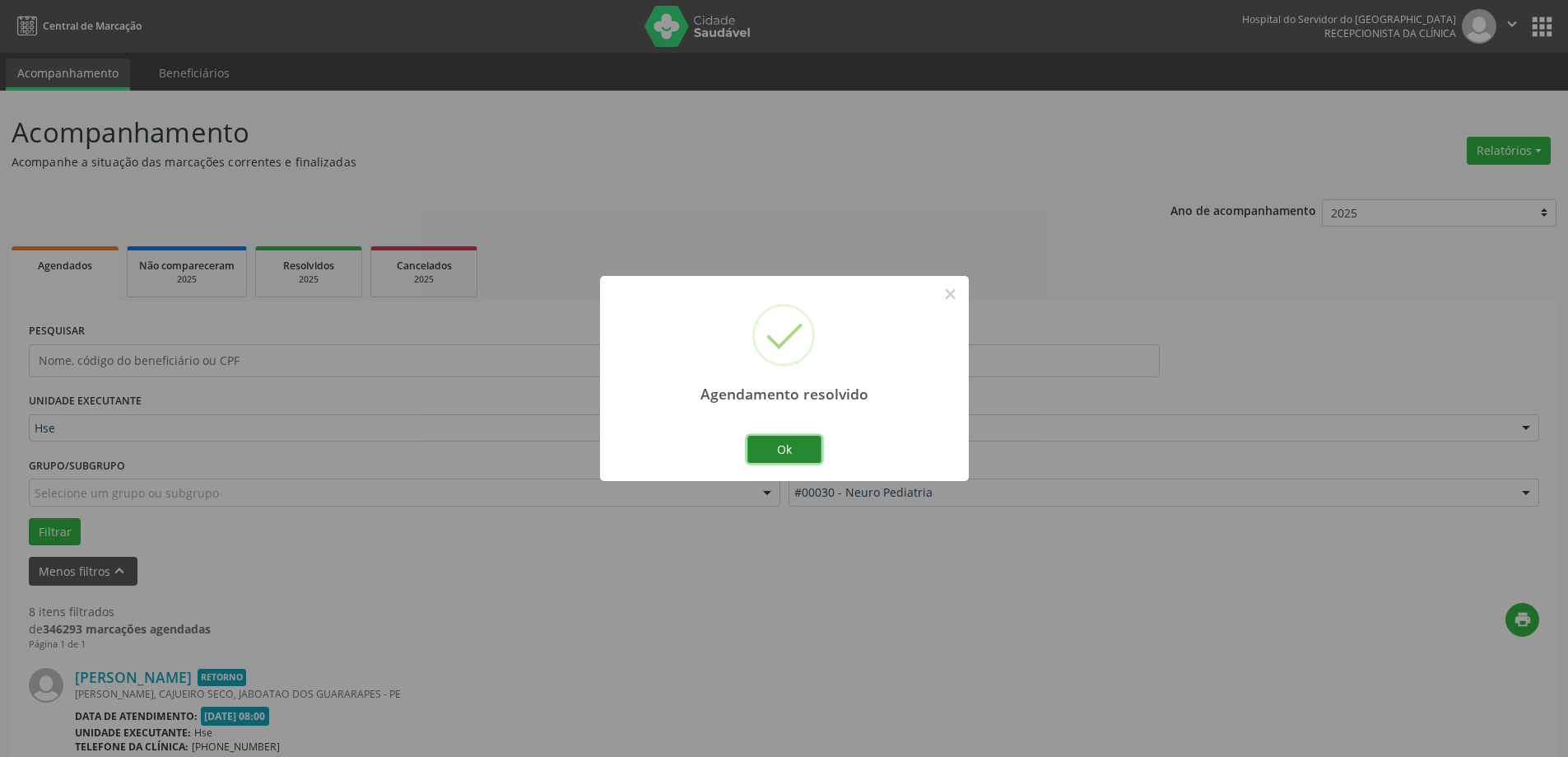
click at [771, 457] on button "Ok" at bounding box center [784, 450] width 74 height 28
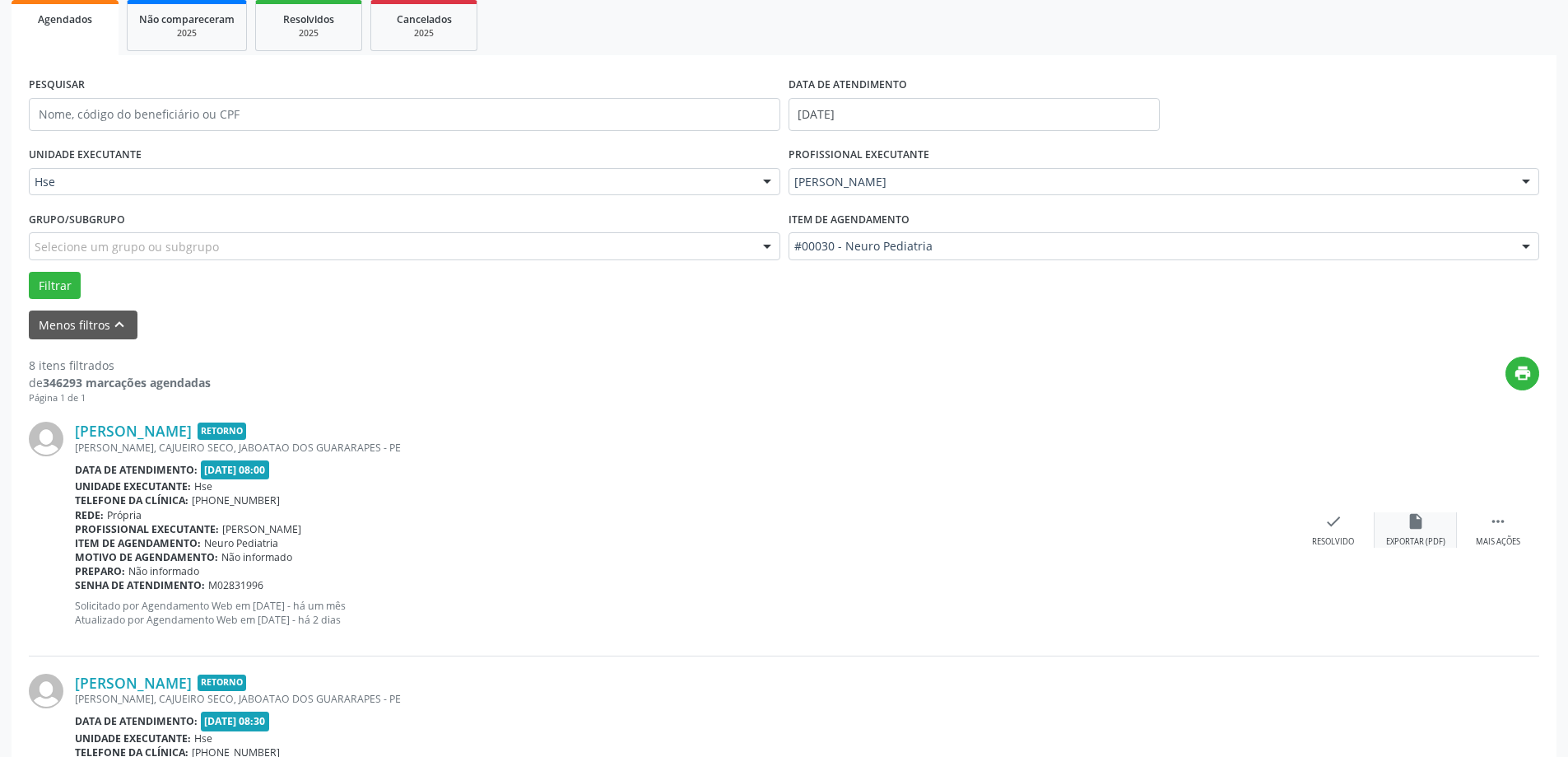
scroll to position [247, 0]
click at [1483, 532] on div " Mais ações" at bounding box center [1498, 529] width 82 height 36
click at [1427, 529] on div "alarm_off Não compareceu" at bounding box center [1416, 529] width 82 height 36
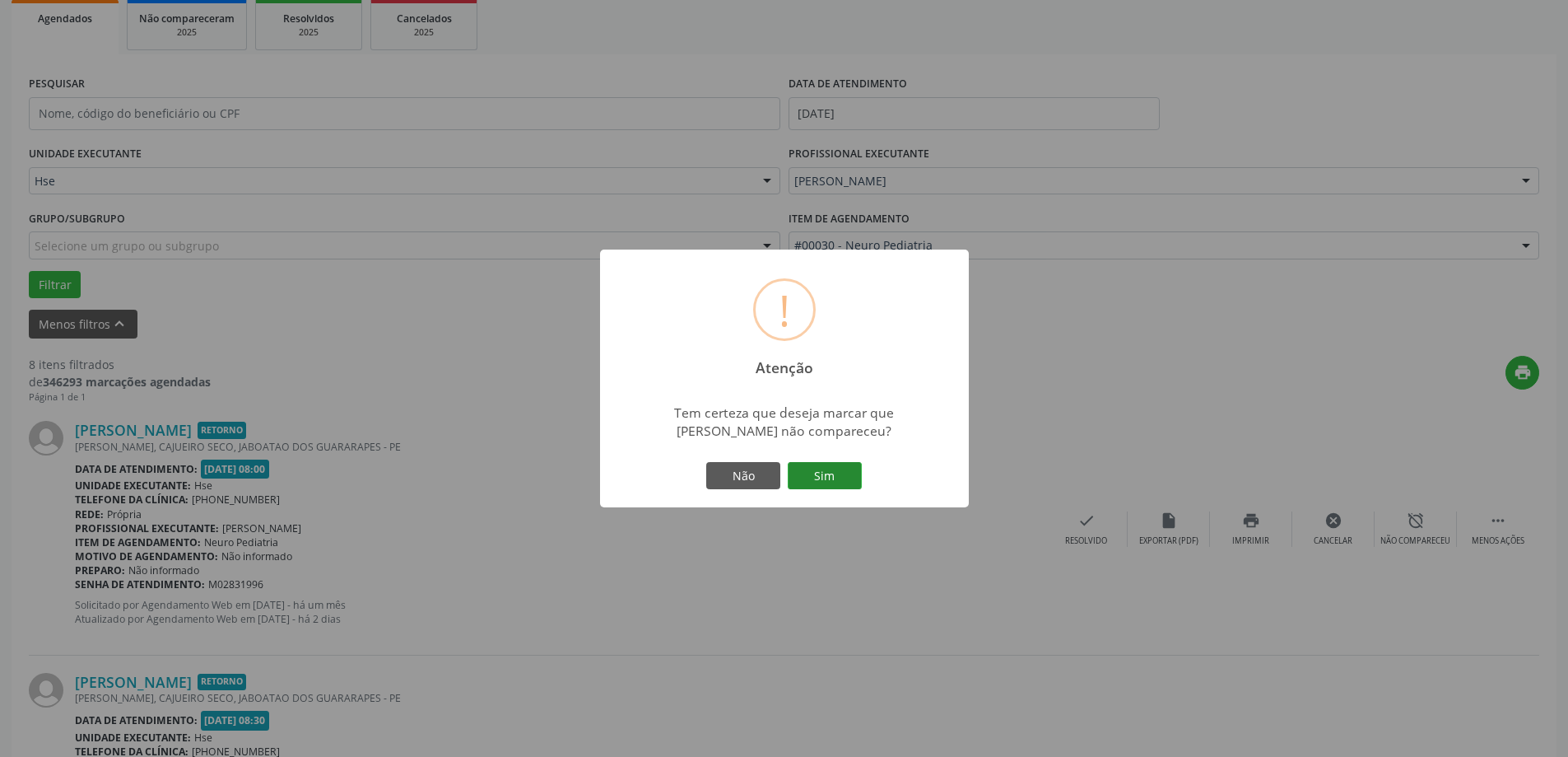
click at [848, 482] on button "Sim" at bounding box center [825, 476] width 74 height 28
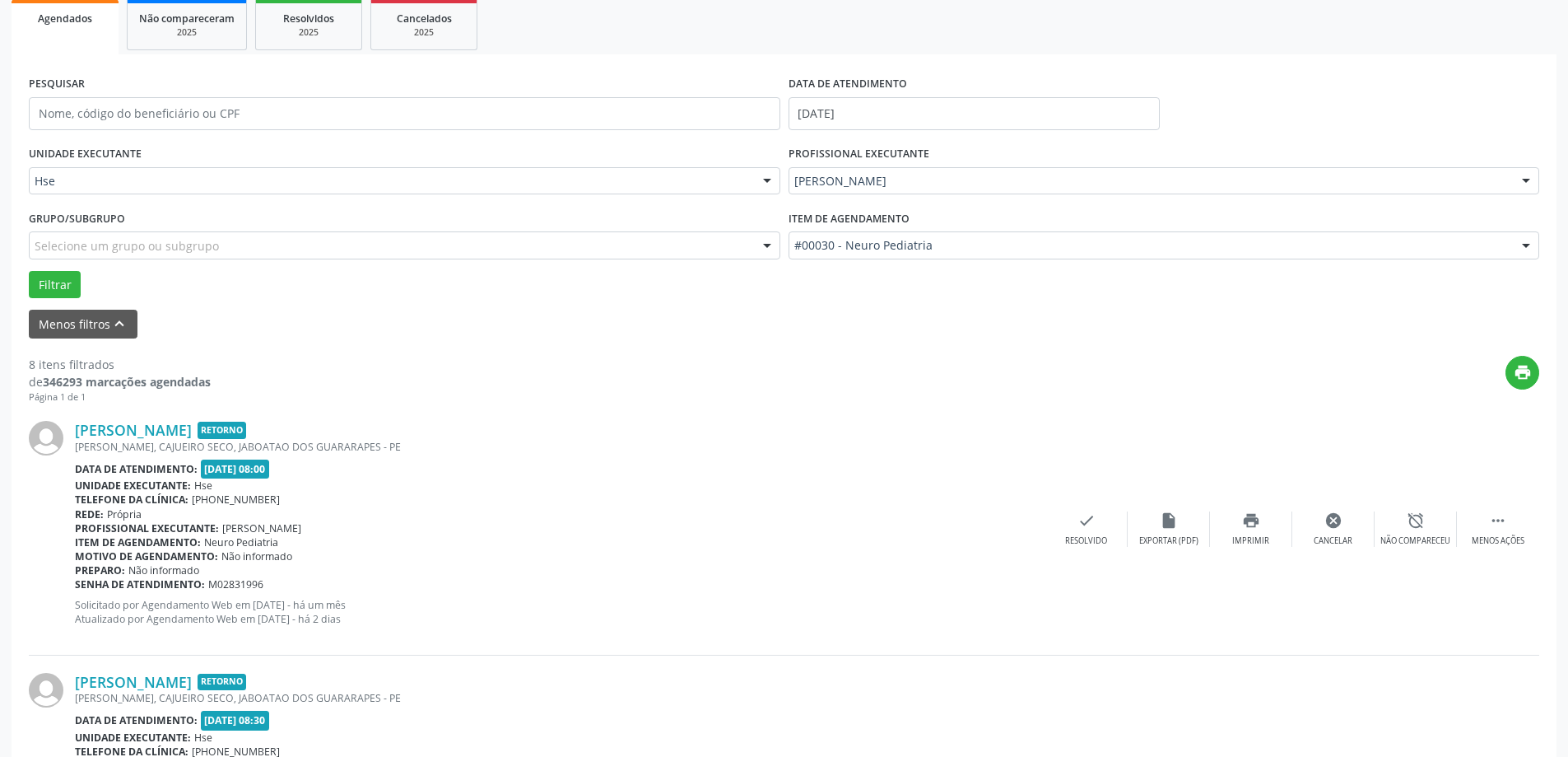
scroll to position [0, 0]
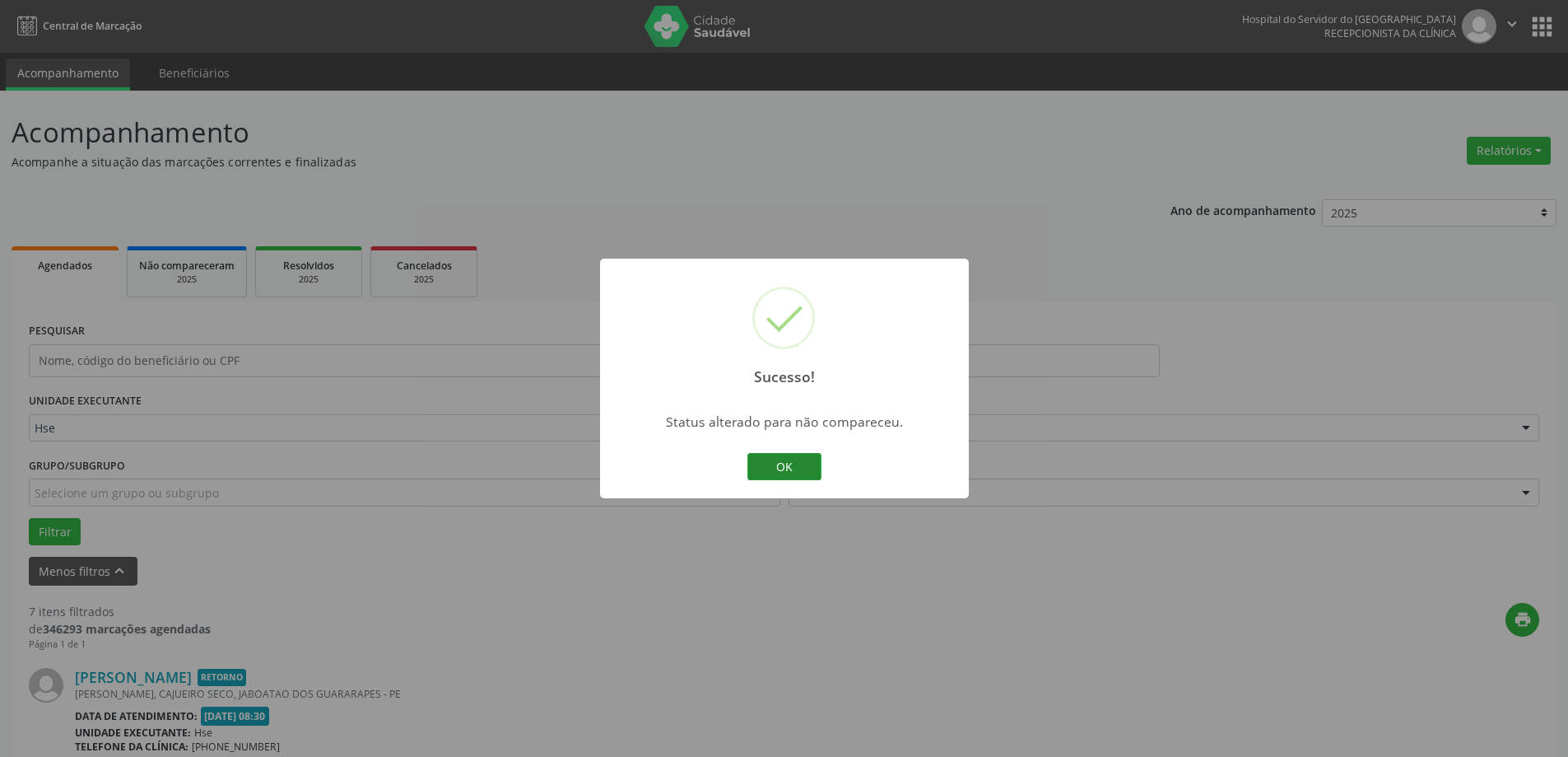
click at [776, 469] on button "OK" at bounding box center [784, 467] width 74 height 28
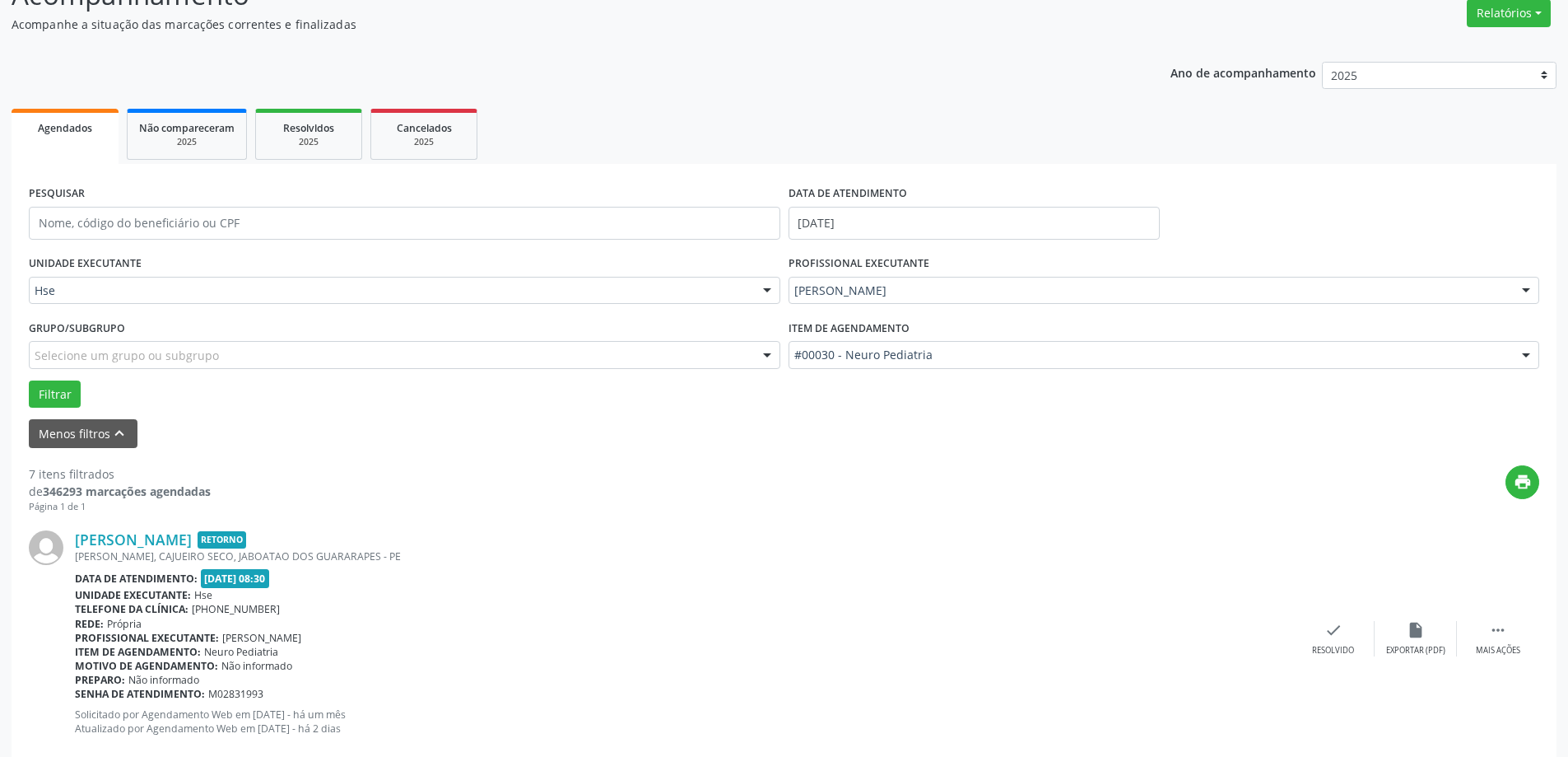
scroll to position [247, 0]
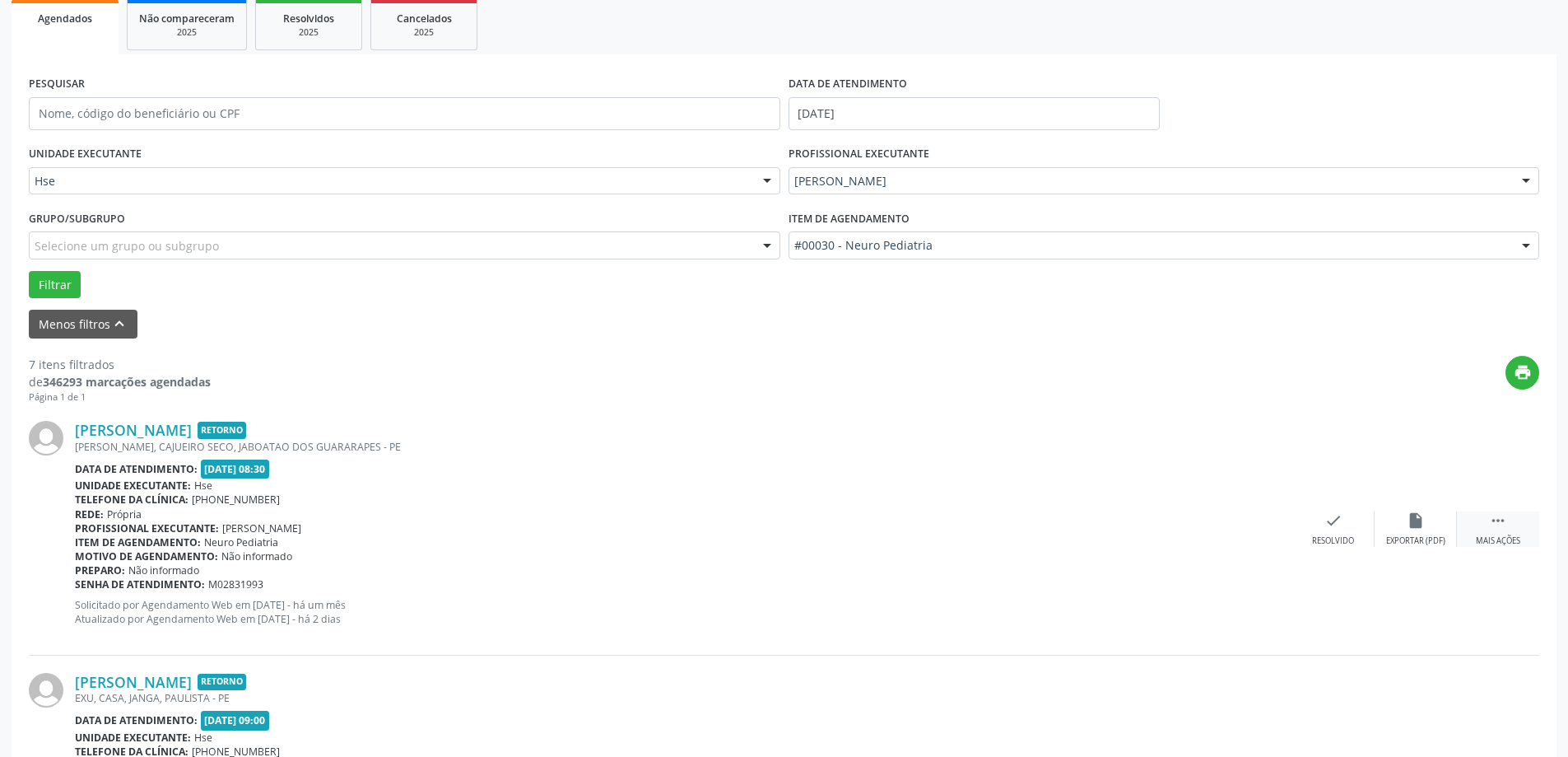
click at [1494, 540] on div "Mais ações" at bounding box center [1497, 541] width 44 height 12
click at [1416, 521] on icon "alarm_off" at bounding box center [1416, 520] width 18 height 18
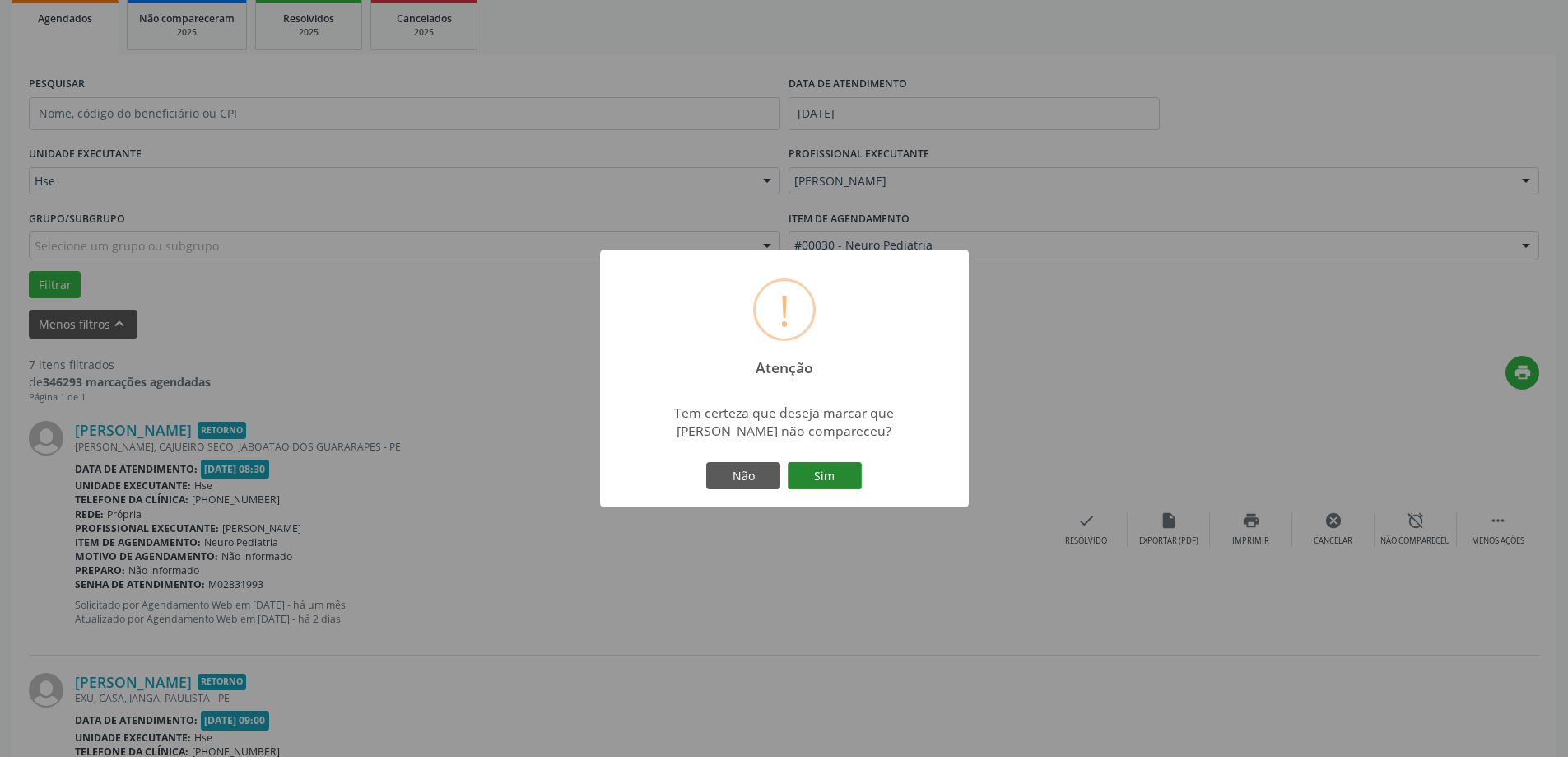
click at [804, 471] on button "Sim" at bounding box center [825, 476] width 74 height 28
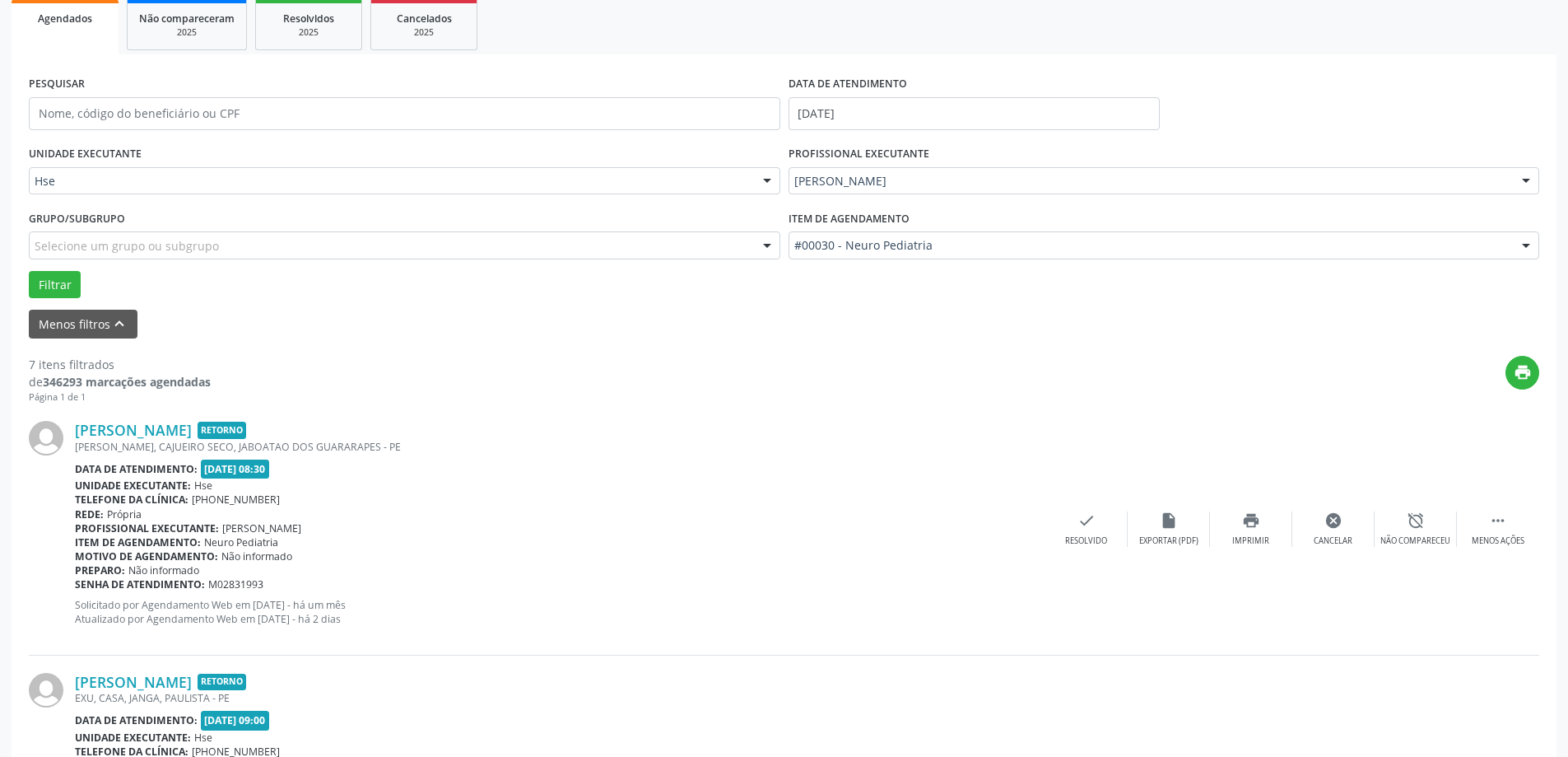
scroll to position [0, 0]
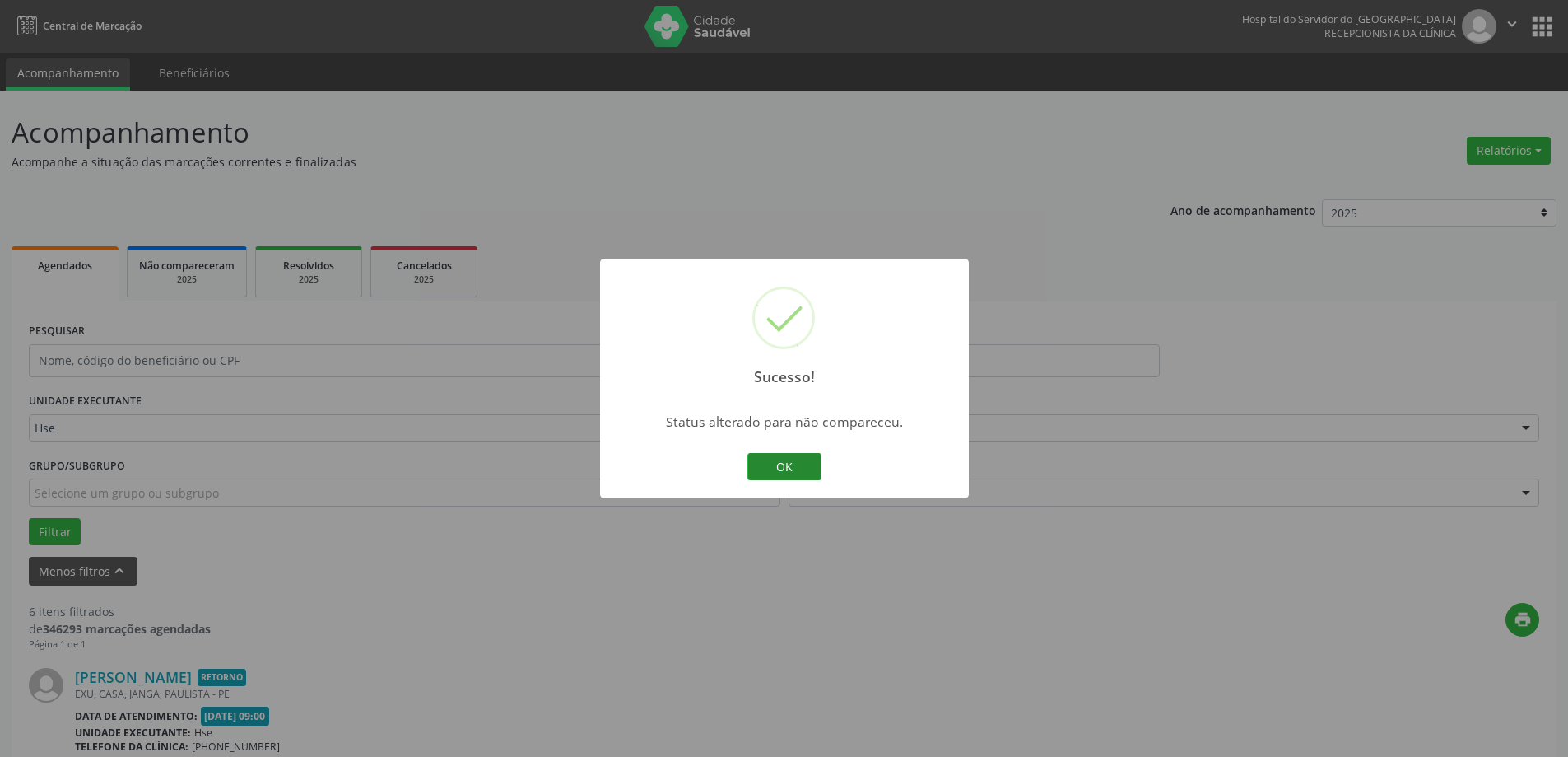
click at [790, 473] on button "OK" at bounding box center [784, 467] width 74 height 28
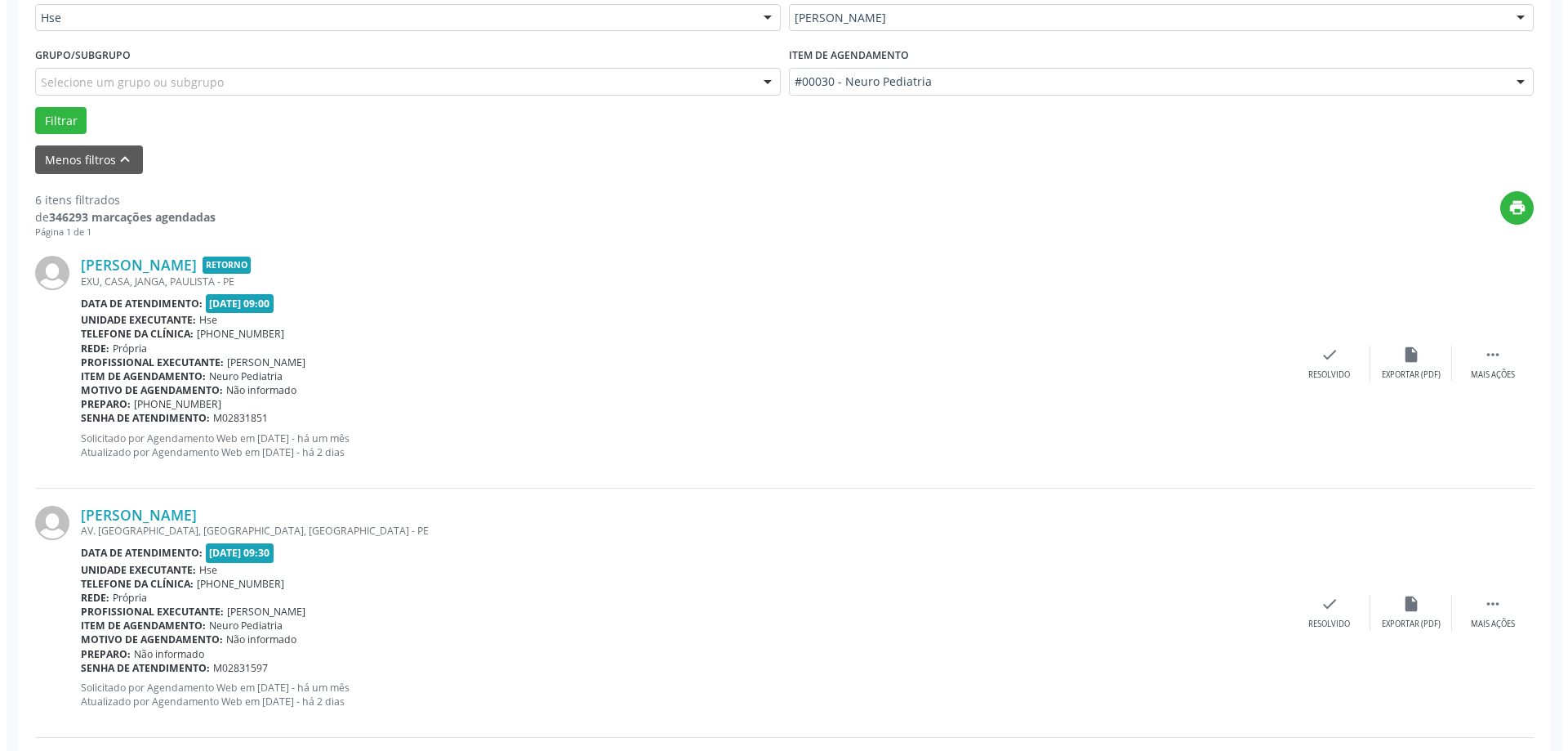
scroll to position [409, 0]
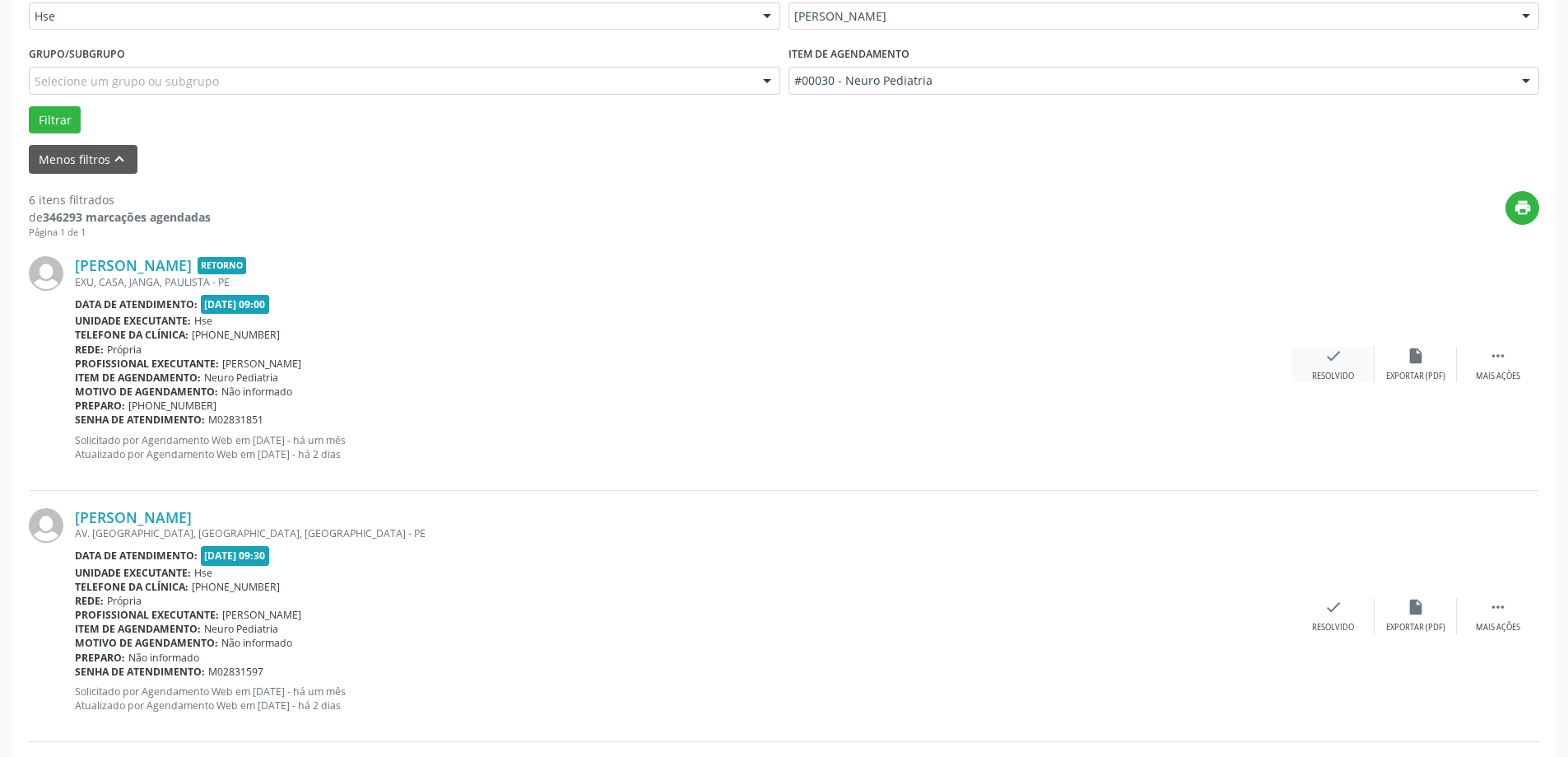
click at [1311, 362] on div "check Resolvido" at bounding box center [1333, 364] width 82 height 36
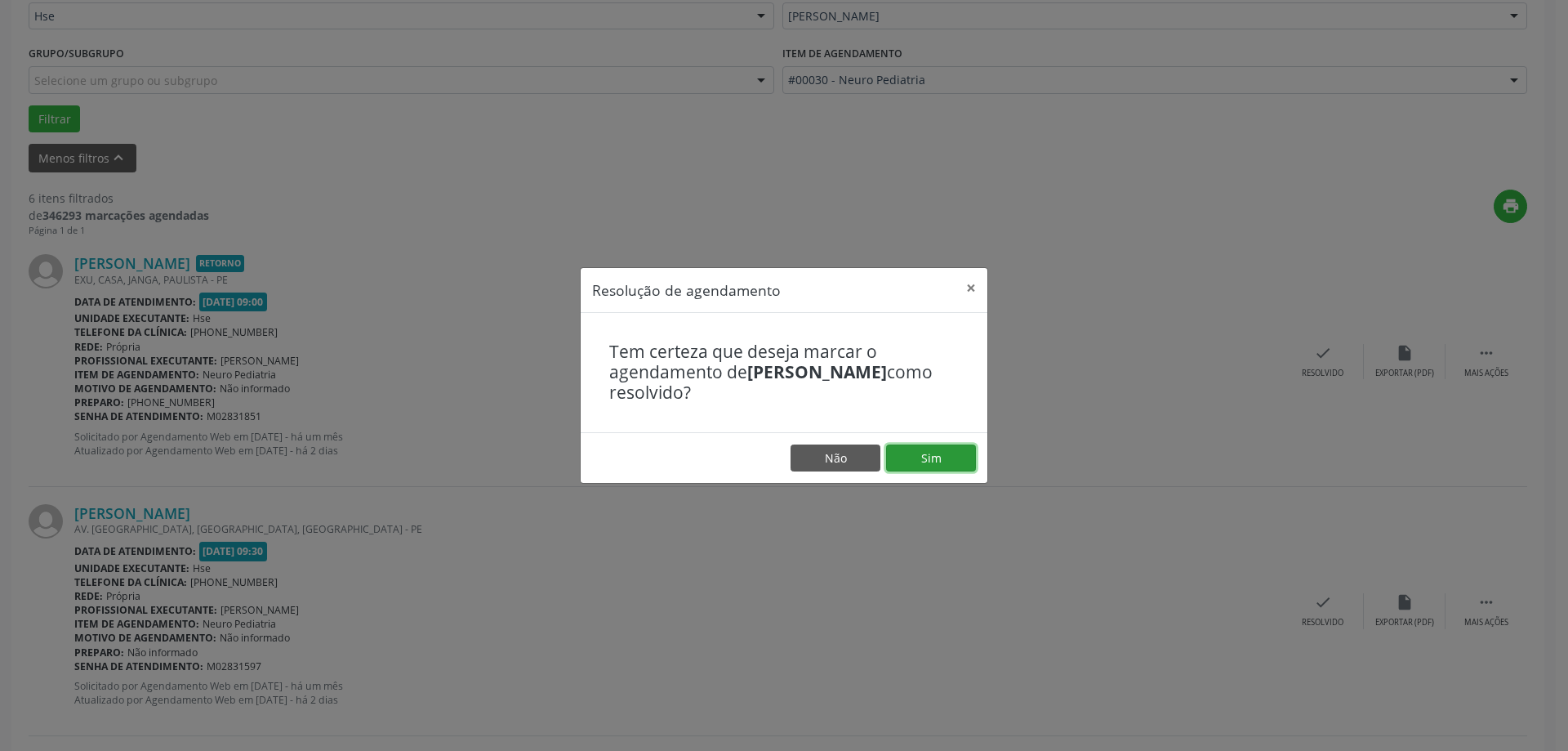
click at [935, 454] on button "Sim" at bounding box center [931, 459] width 90 height 28
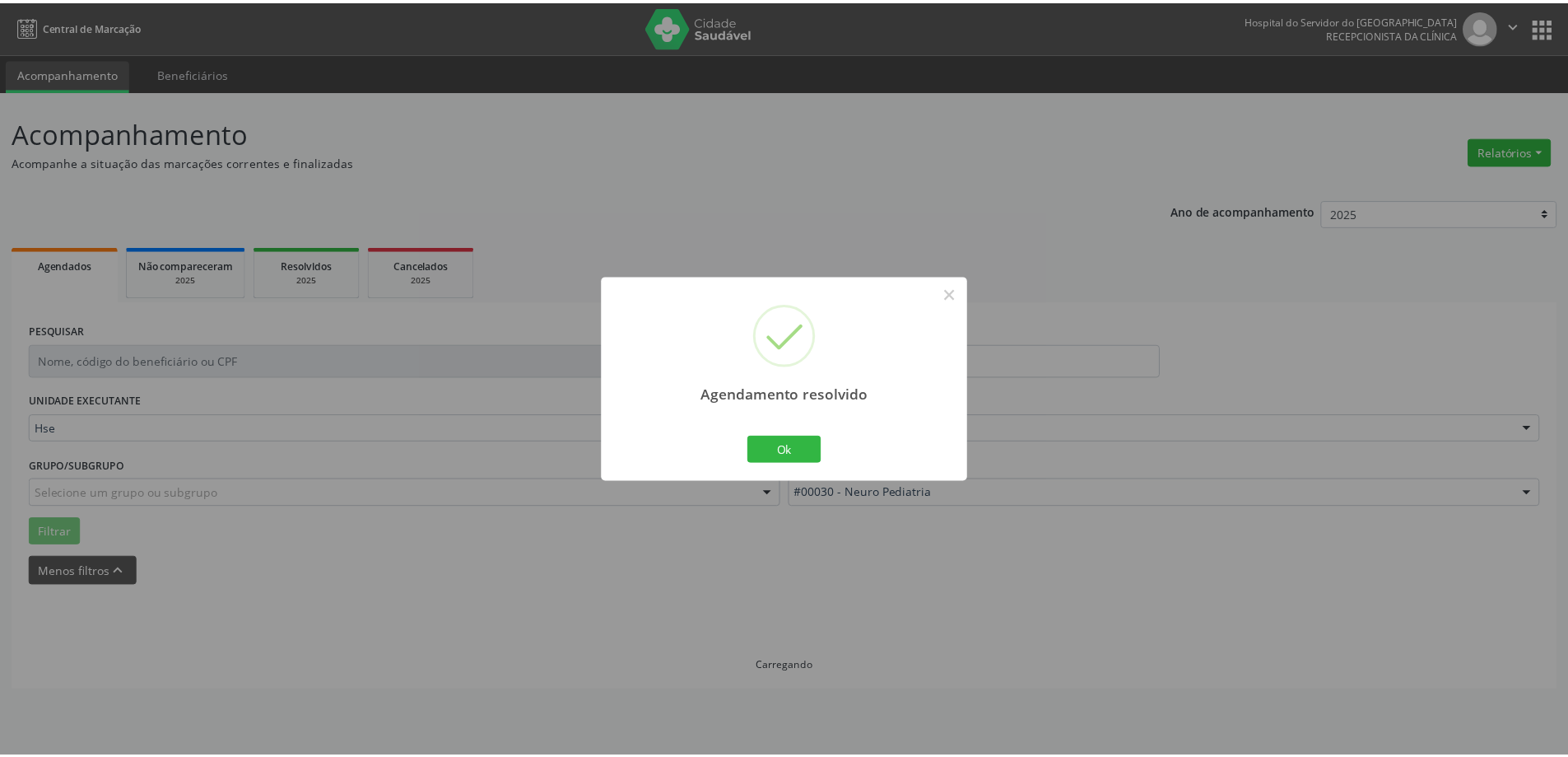
scroll to position [0, 0]
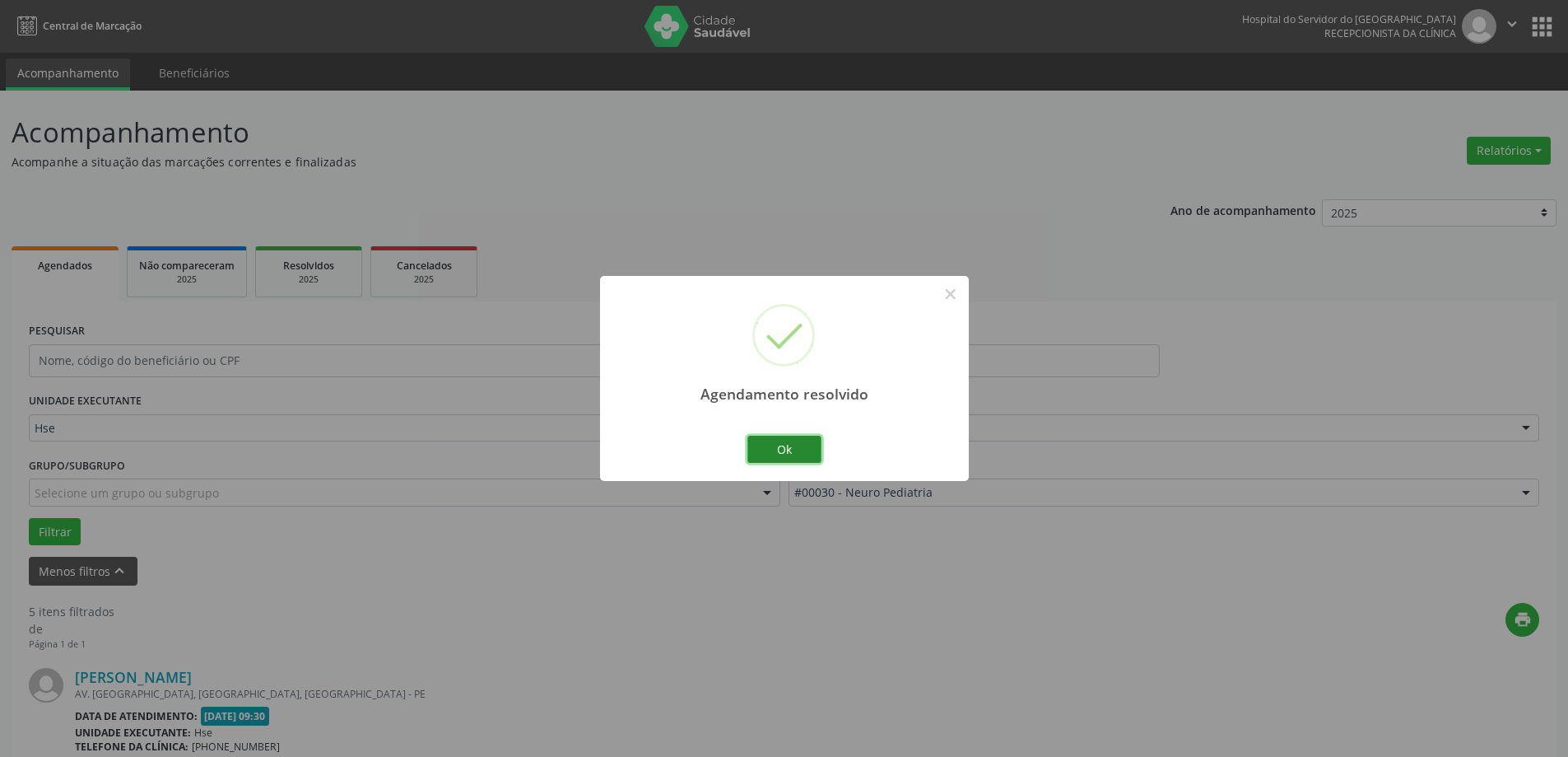
click at [776, 446] on button "Ok" at bounding box center [784, 450] width 74 height 28
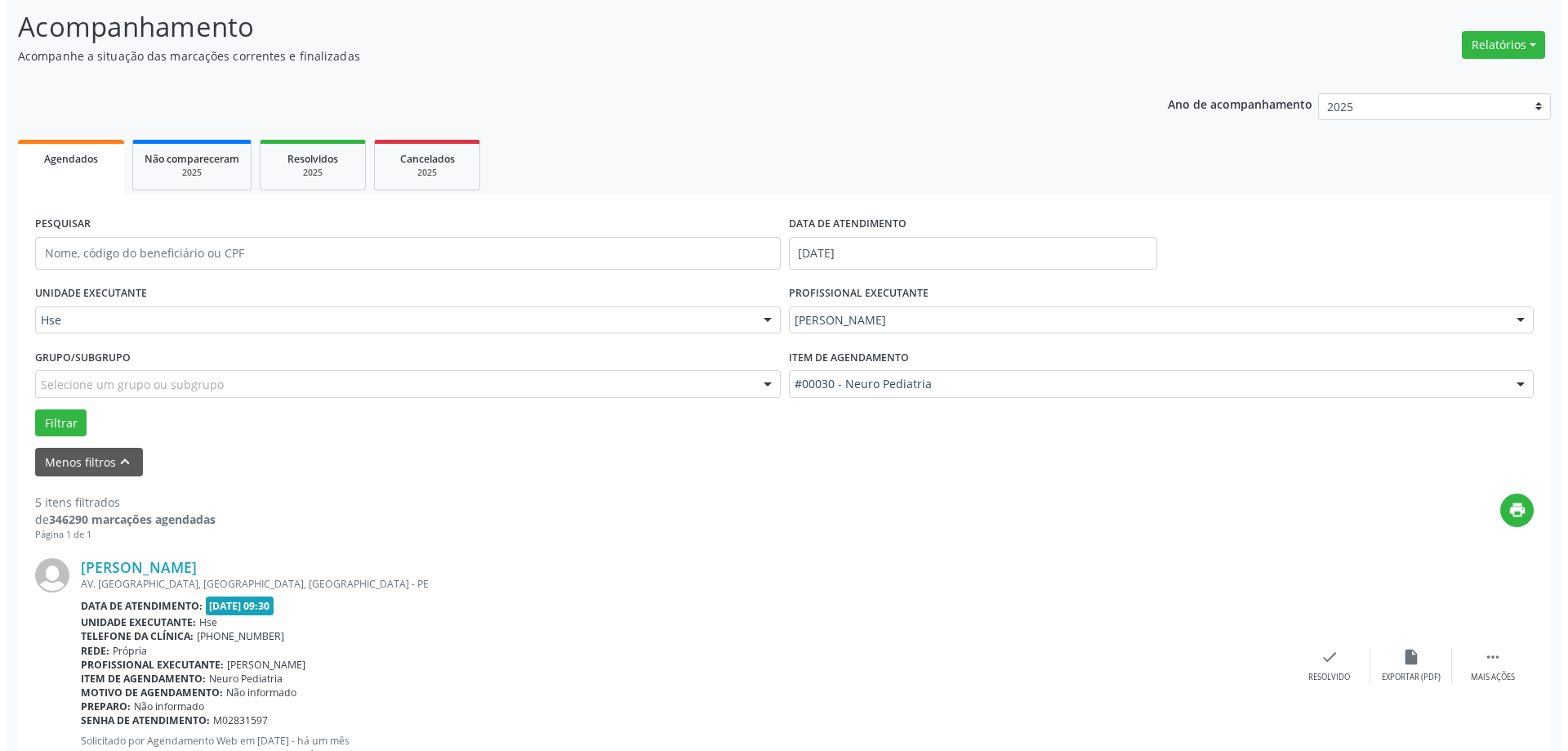
scroll to position [245, 0]
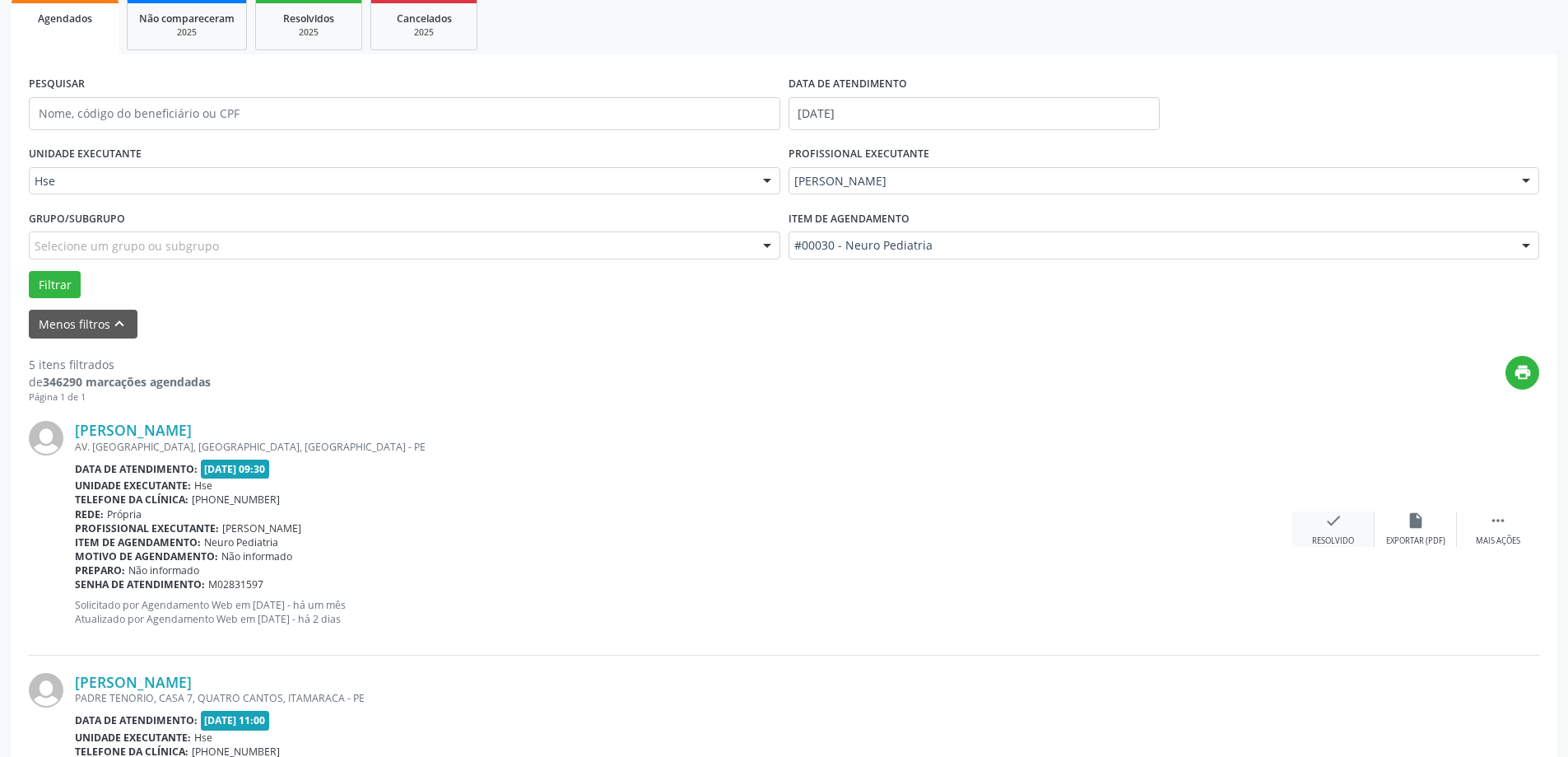
click at [1328, 521] on icon "check" at bounding box center [1333, 520] width 18 height 18
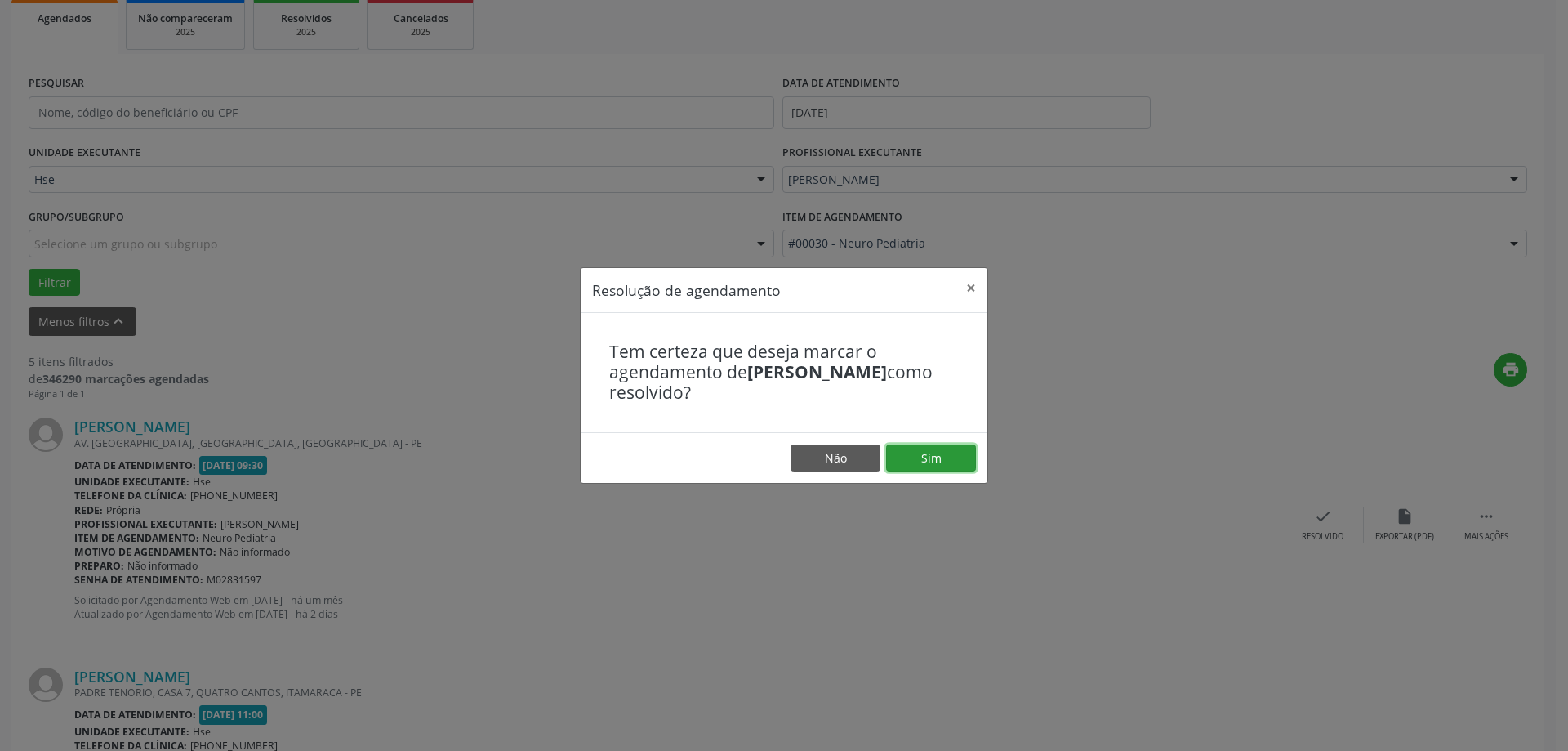
click at [945, 449] on button "Sim" at bounding box center [931, 459] width 90 height 28
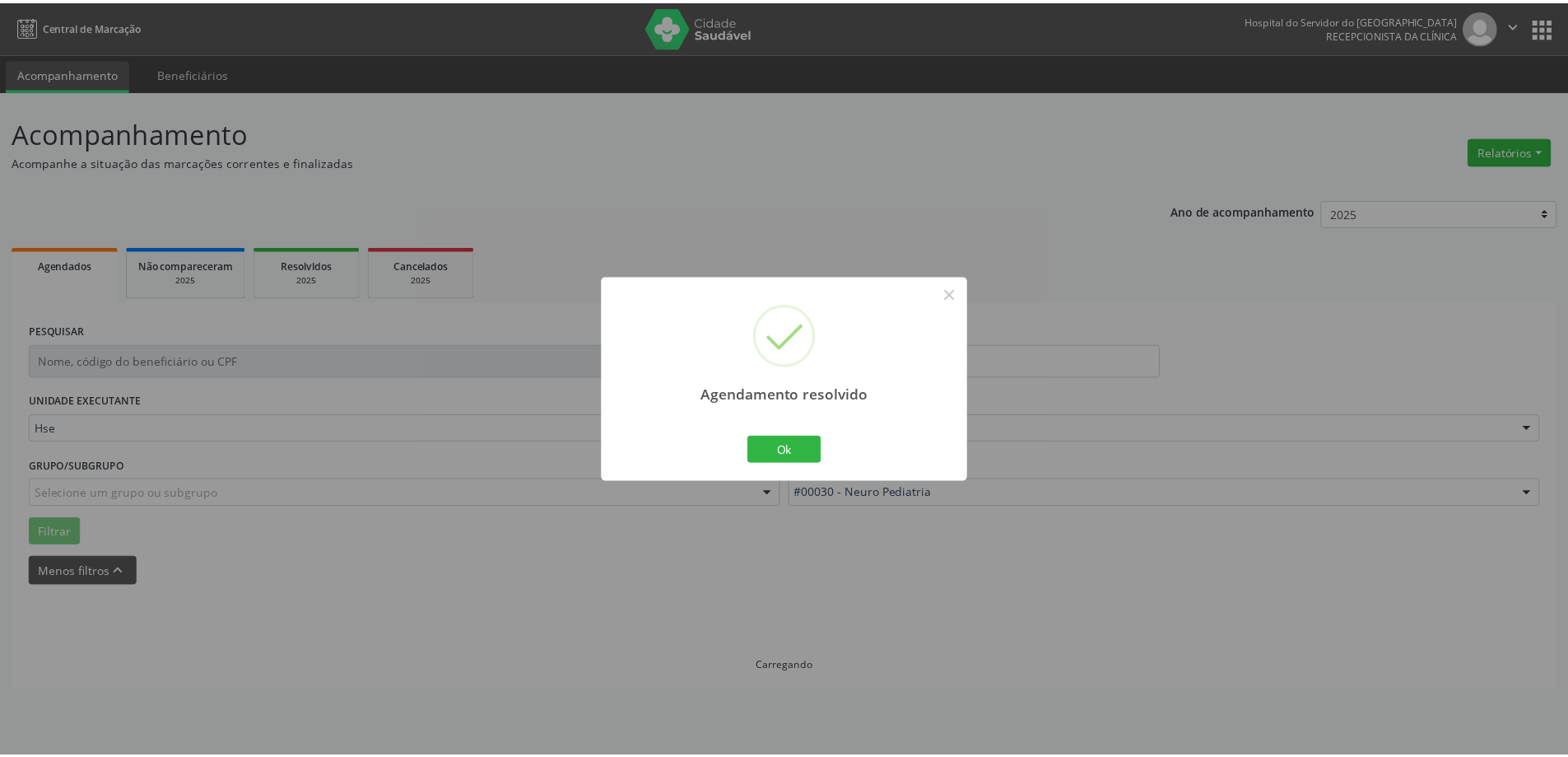
scroll to position [0, 0]
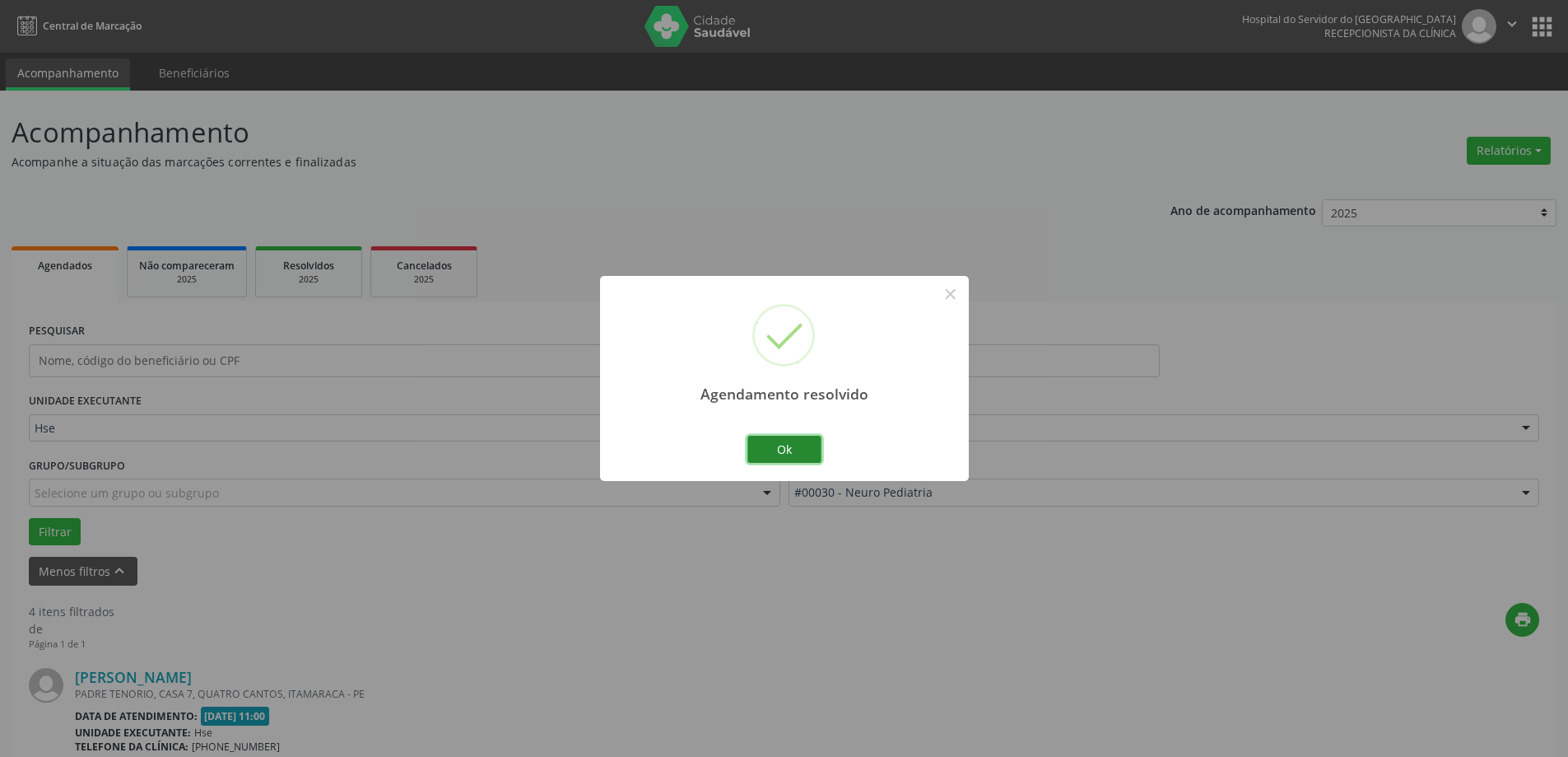
click at [807, 452] on button "Ok" at bounding box center [784, 450] width 74 height 28
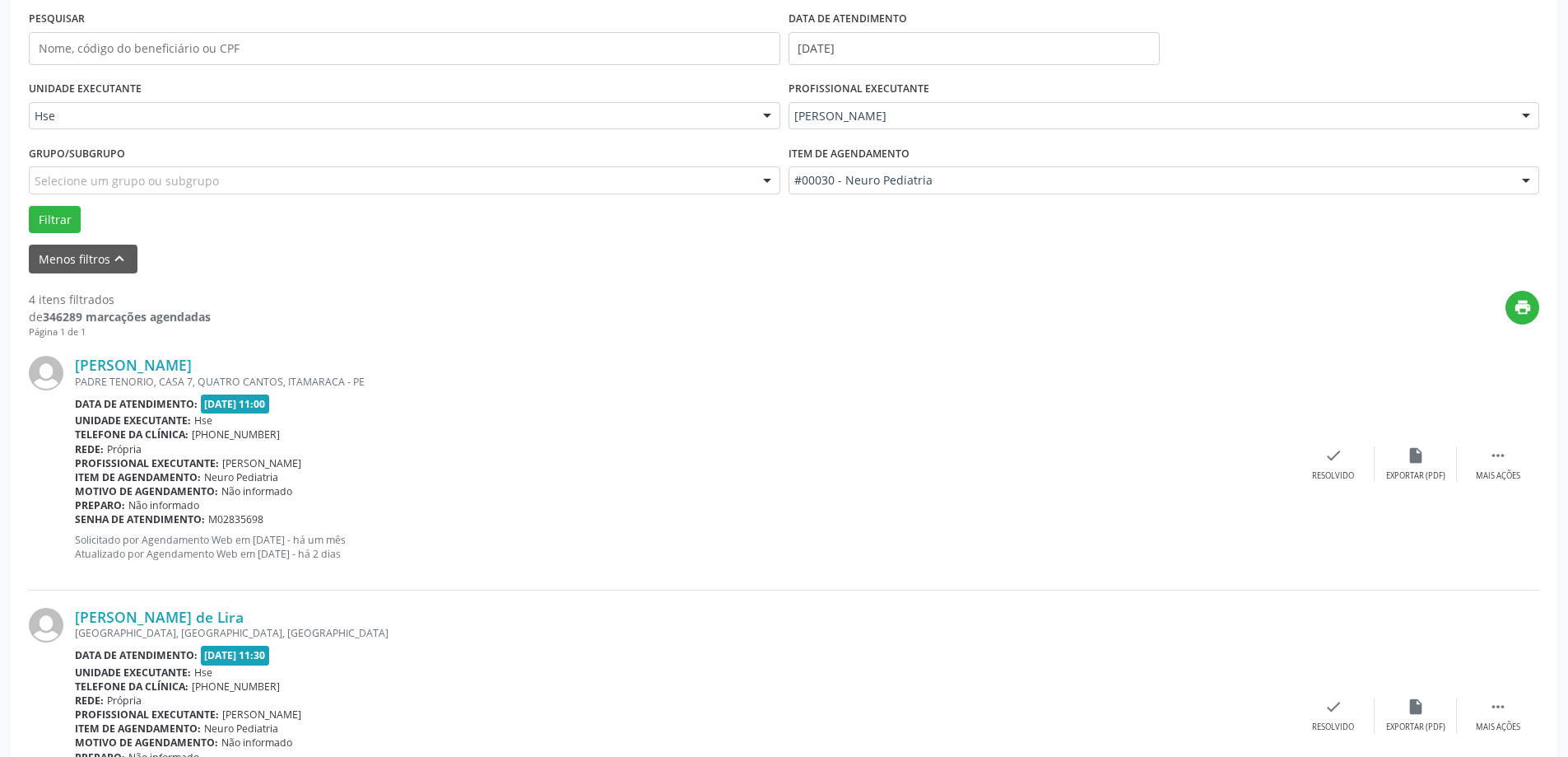
scroll to position [330, 0]
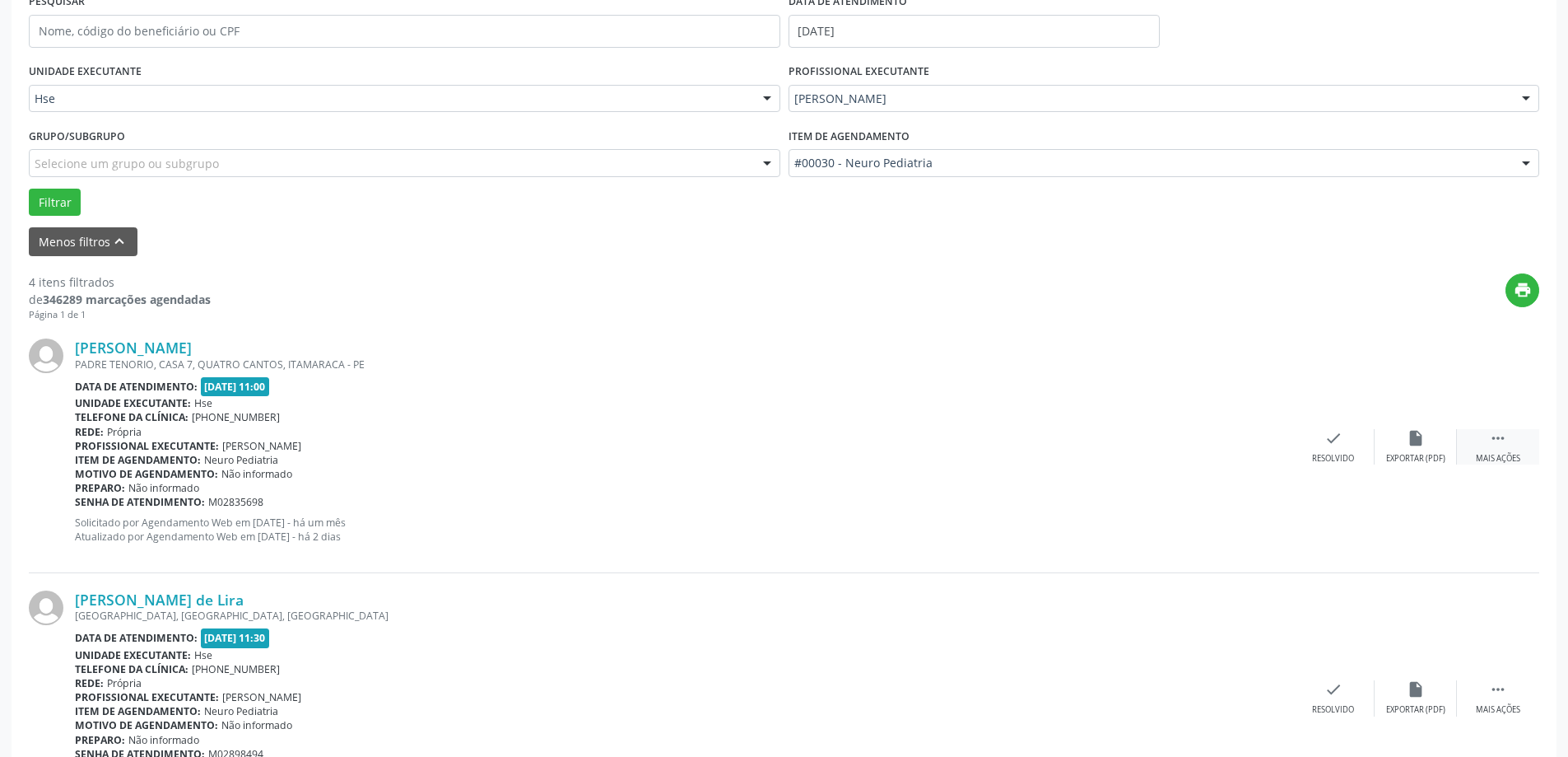
click at [1488, 452] on div " Mais ações" at bounding box center [1498, 446] width 82 height 36
click at [1407, 455] on div "Não compareceu" at bounding box center [1416, 459] width 70 height 12
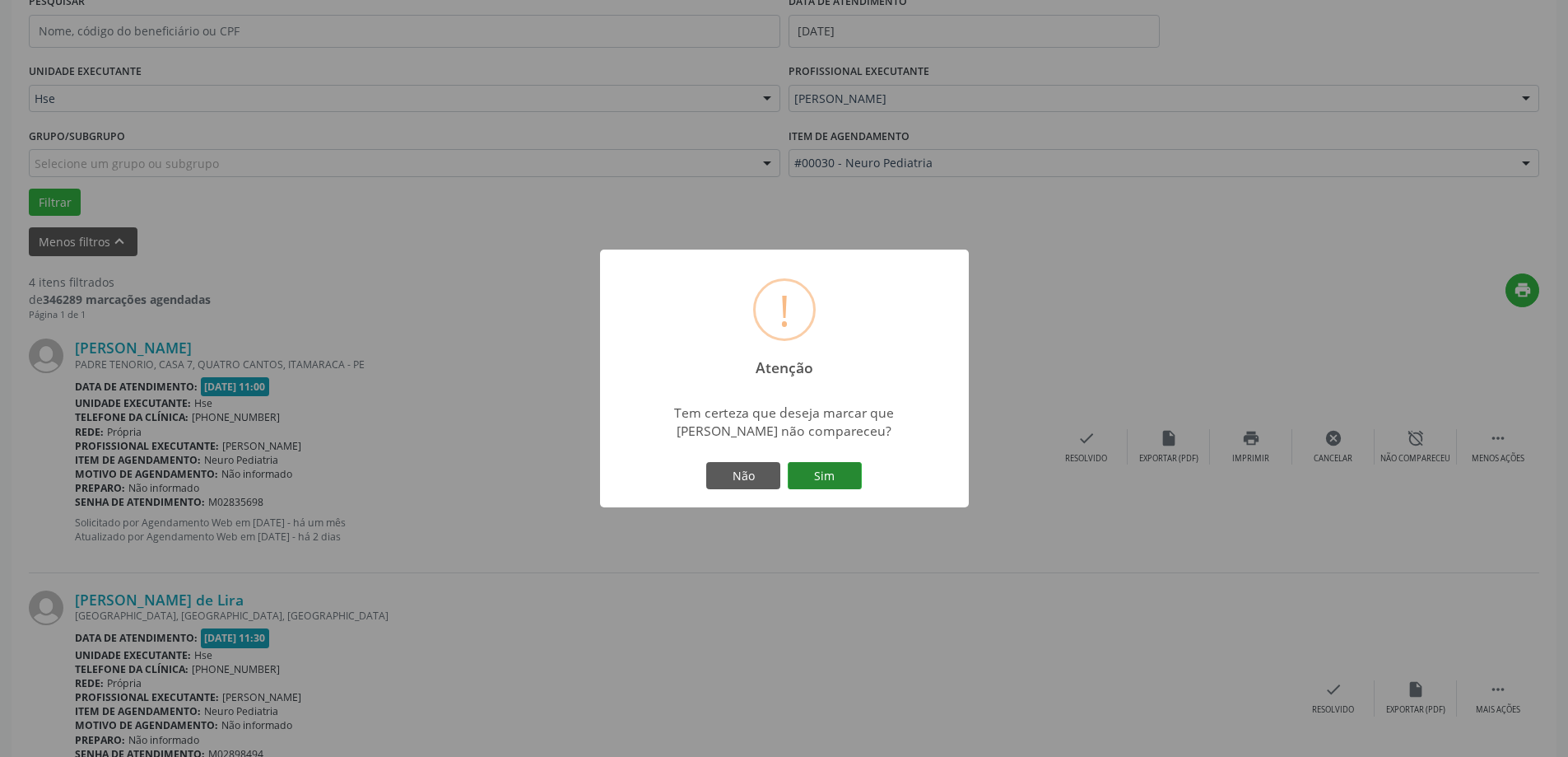
click at [835, 491] on button "Sim" at bounding box center [825, 476] width 74 height 28
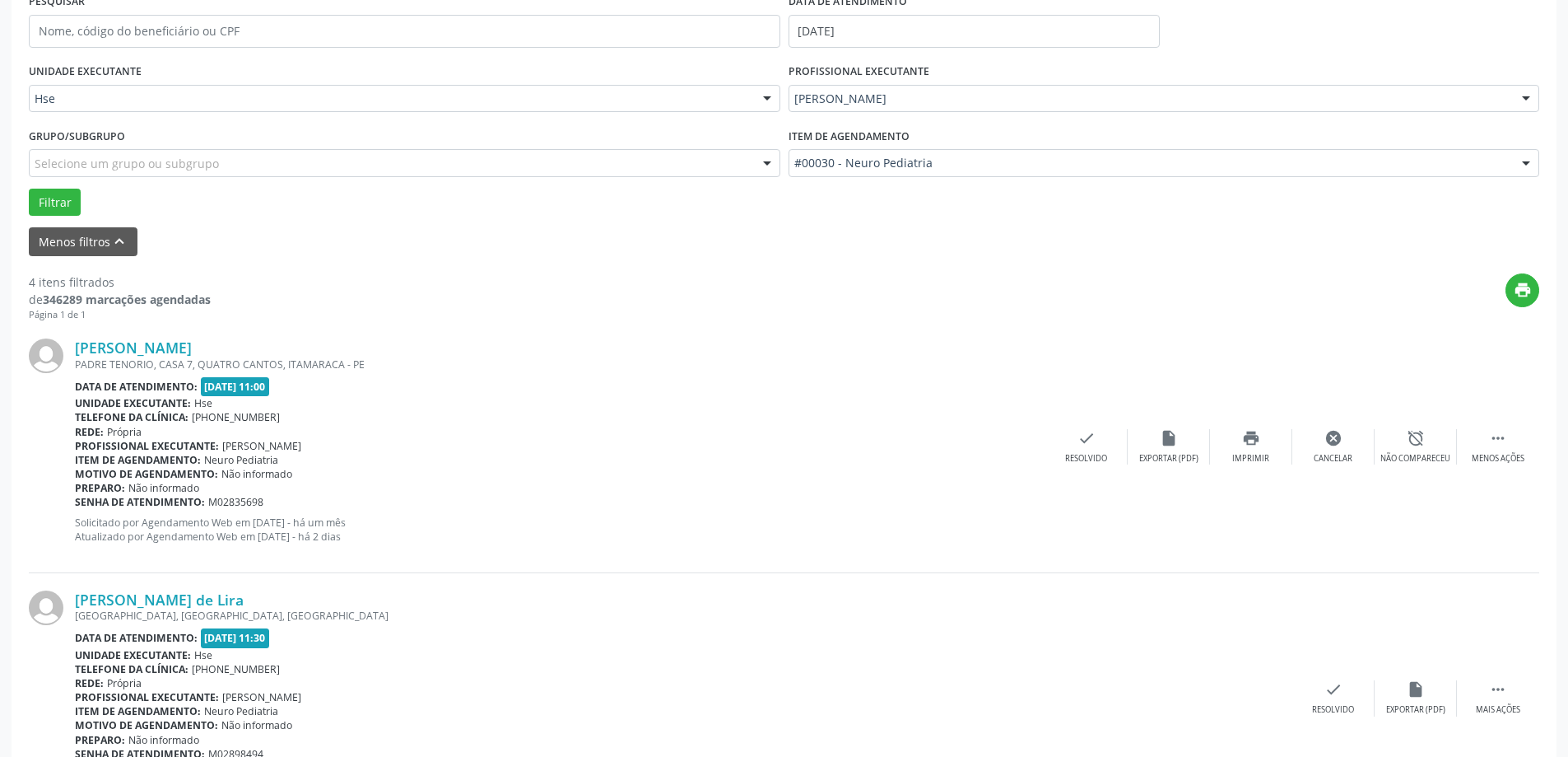
scroll to position [0, 0]
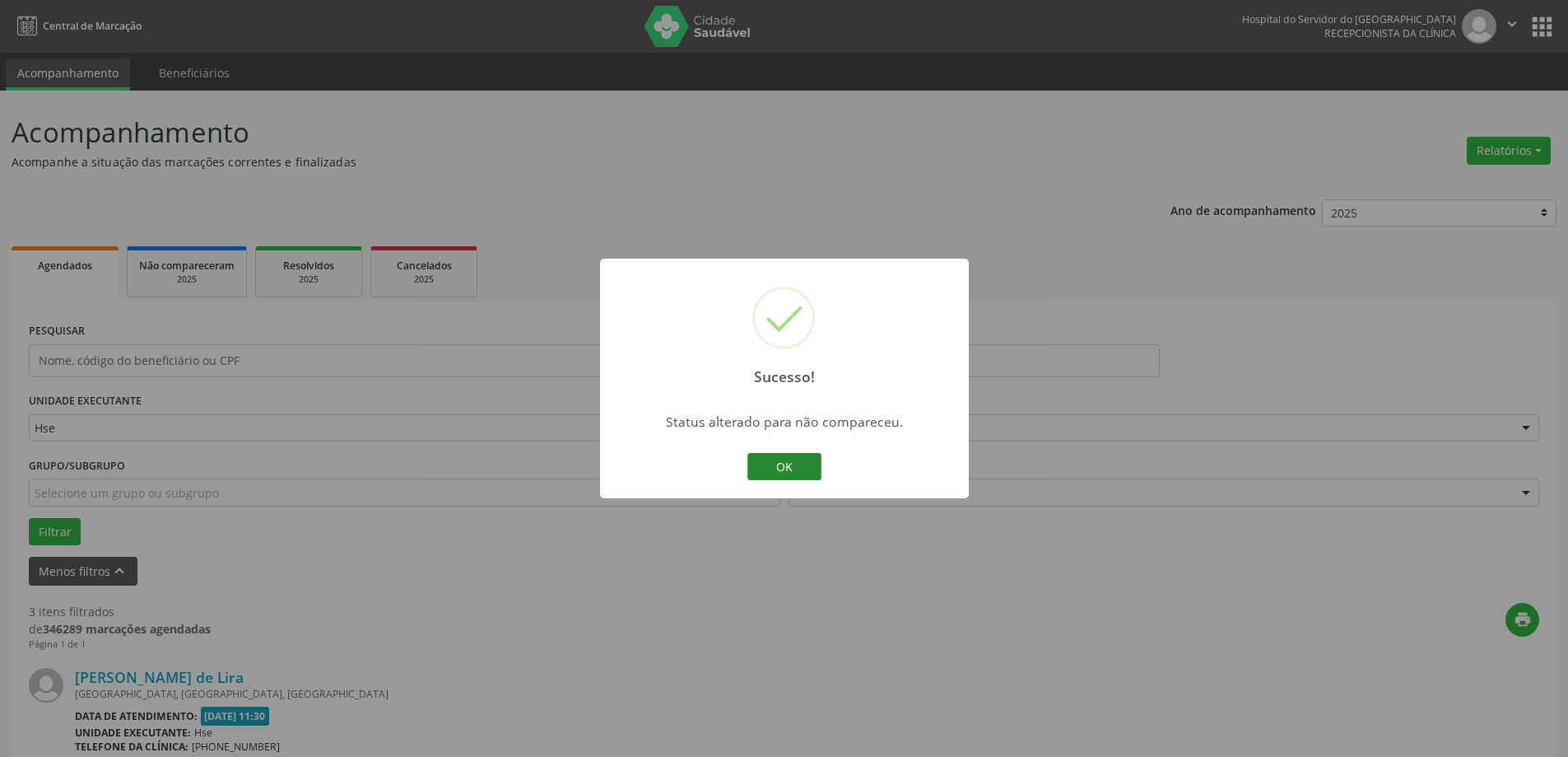
click at [782, 474] on button "OK" at bounding box center [784, 467] width 74 height 28
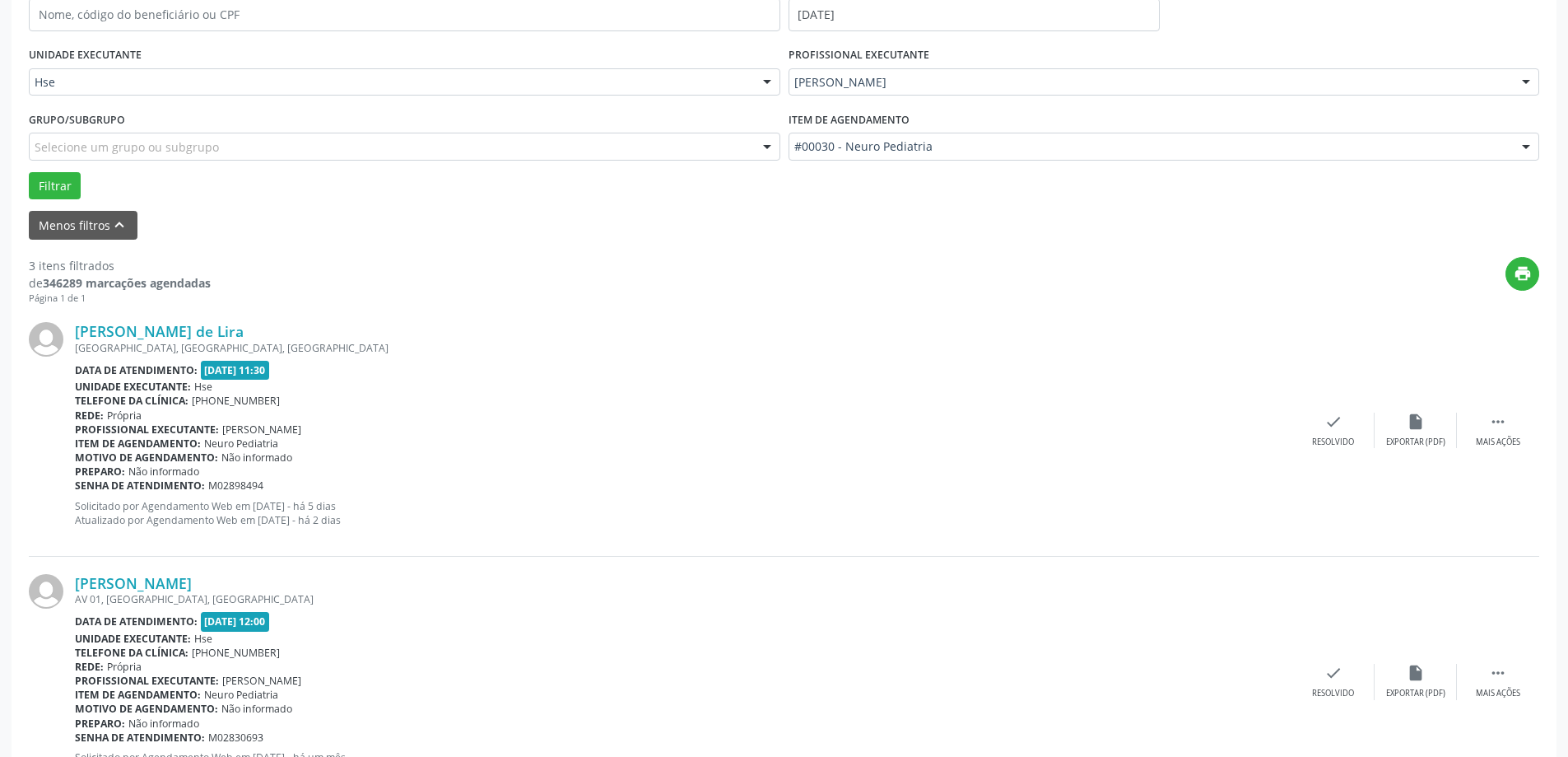
scroll to position [347, 0]
click at [1488, 427] on div " Mais ações" at bounding box center [1498, 429] width 82 height 36
click at [1415, 428] on icon "alarm_off" at bounding box center [1416, 421] width 18 height 18
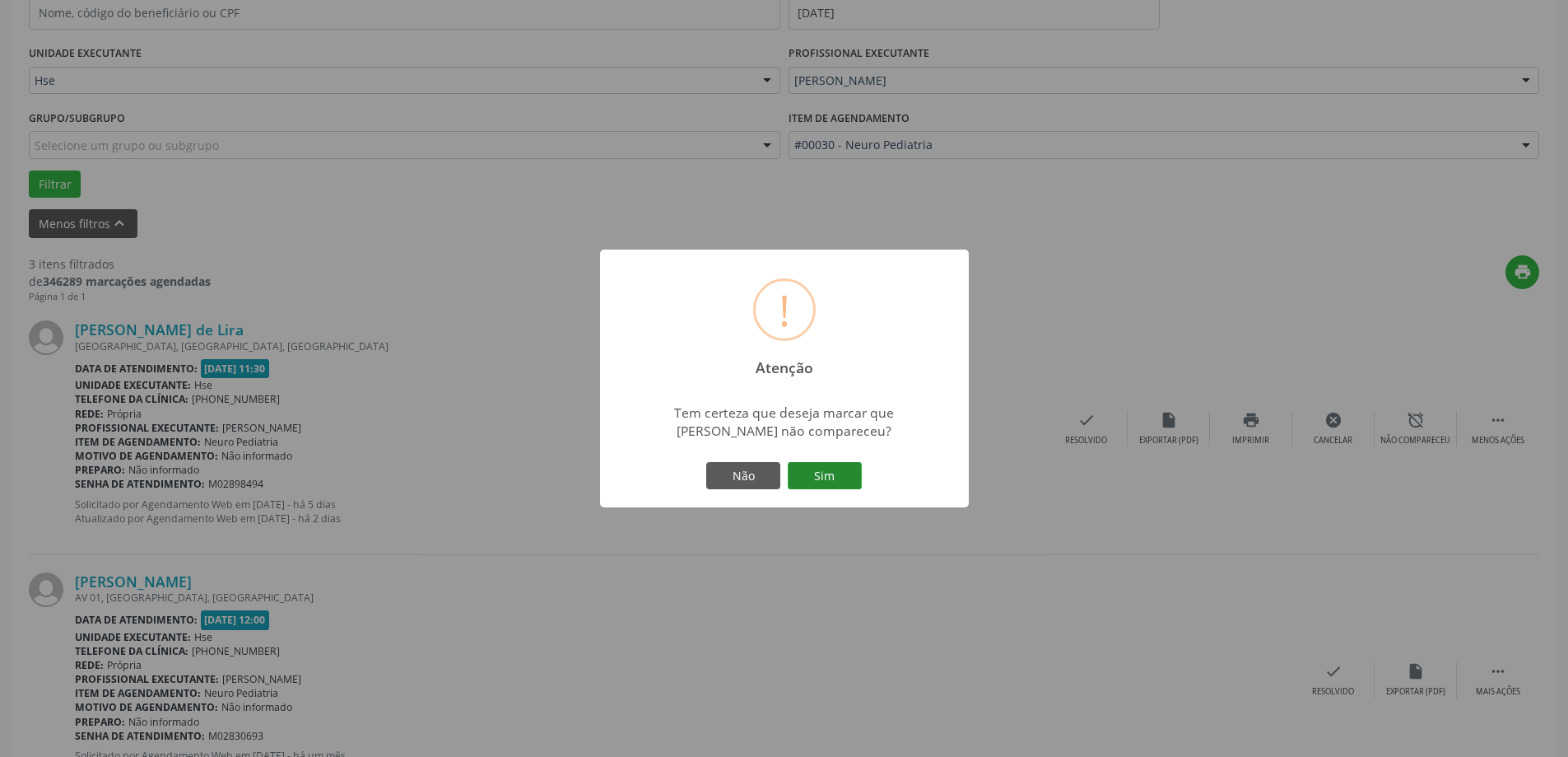
click at [843, 474] on button "Sim" at bounding box center [825, 476] width 74 height 28
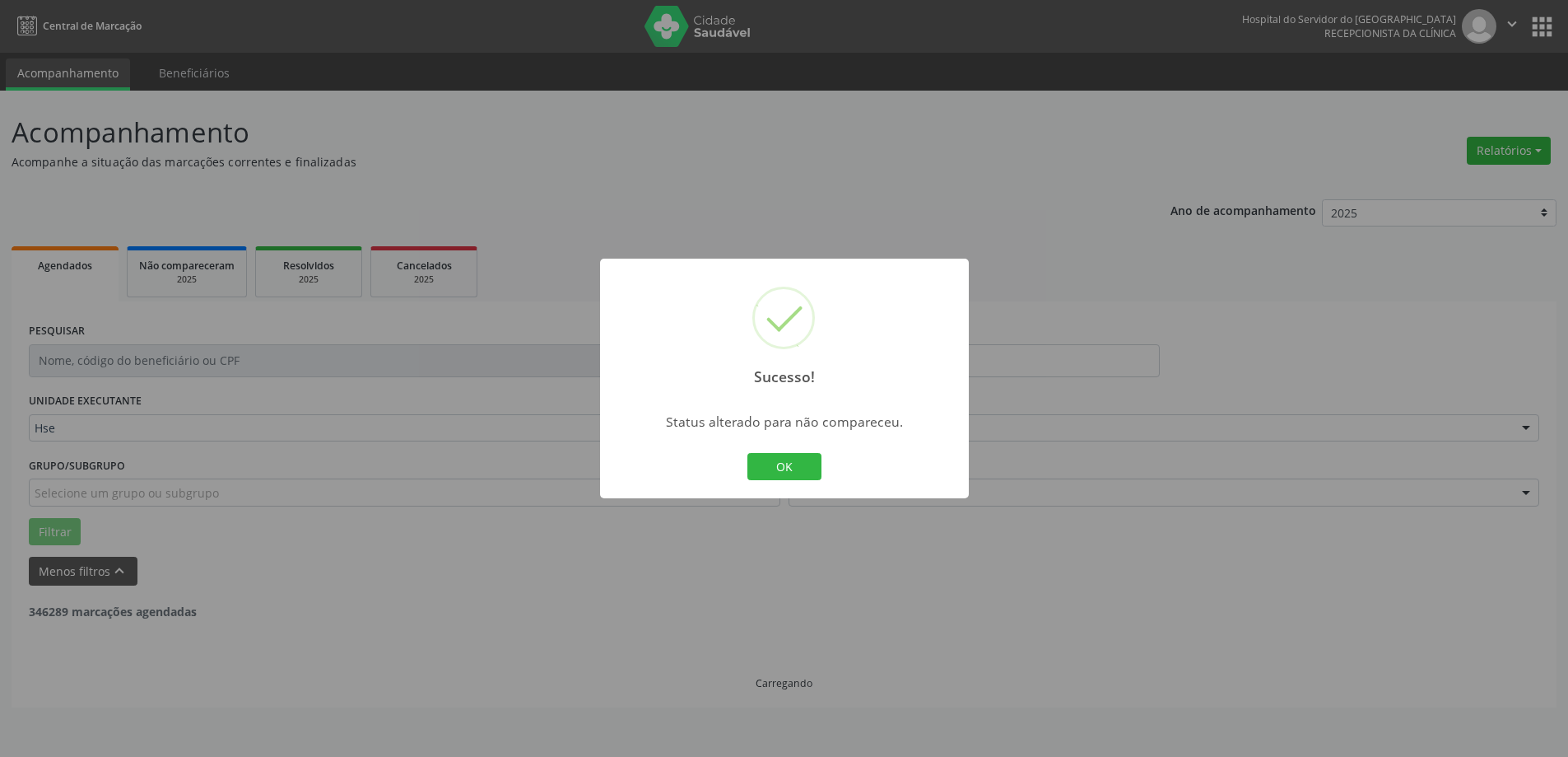
scroll to position [0, 0]
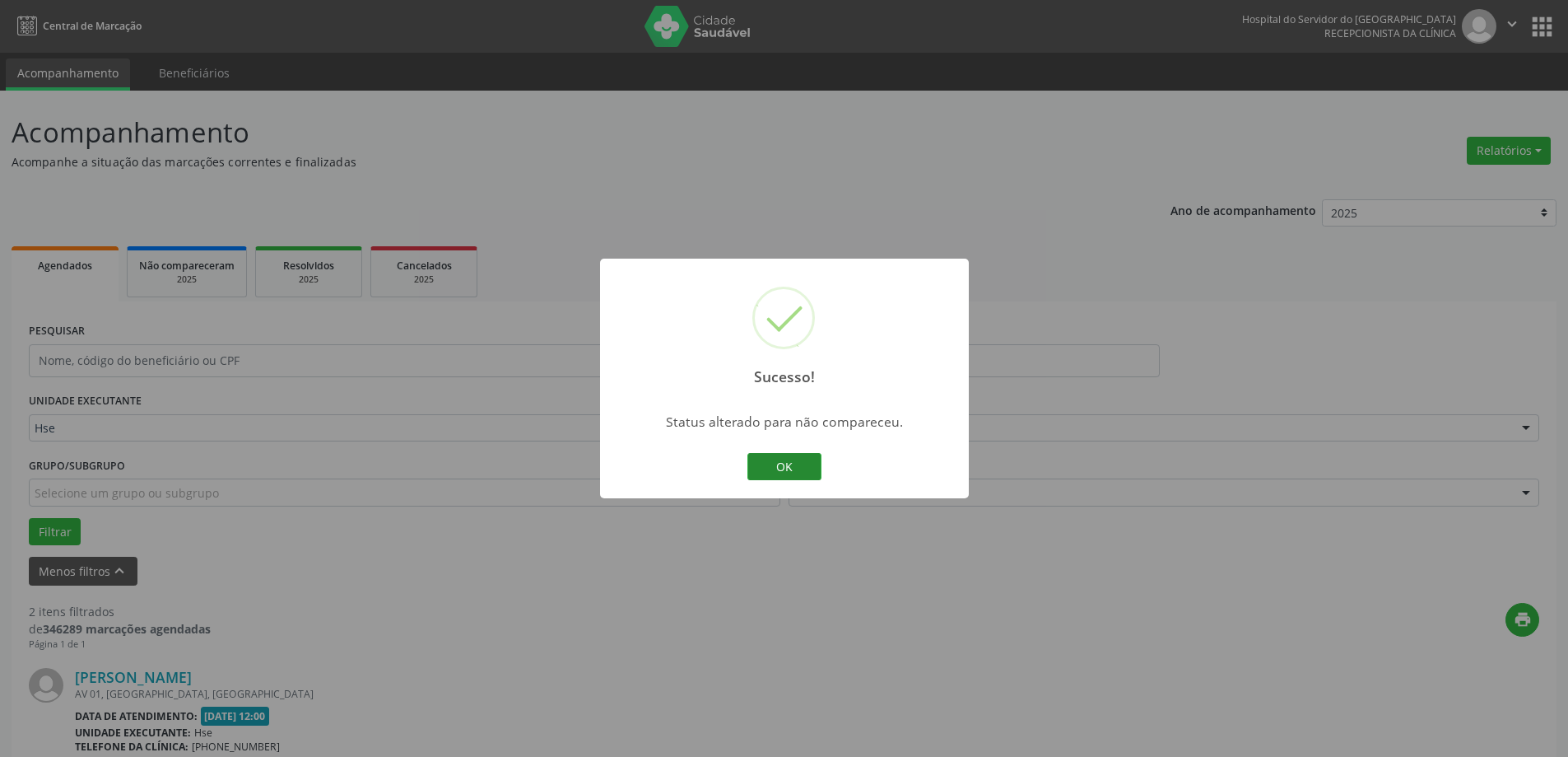
click at [769, 480] on button "OK" at bounding box center [784, 467] width 74 height 28
